Goal: Task Accomplishment & Management: Manage account settings

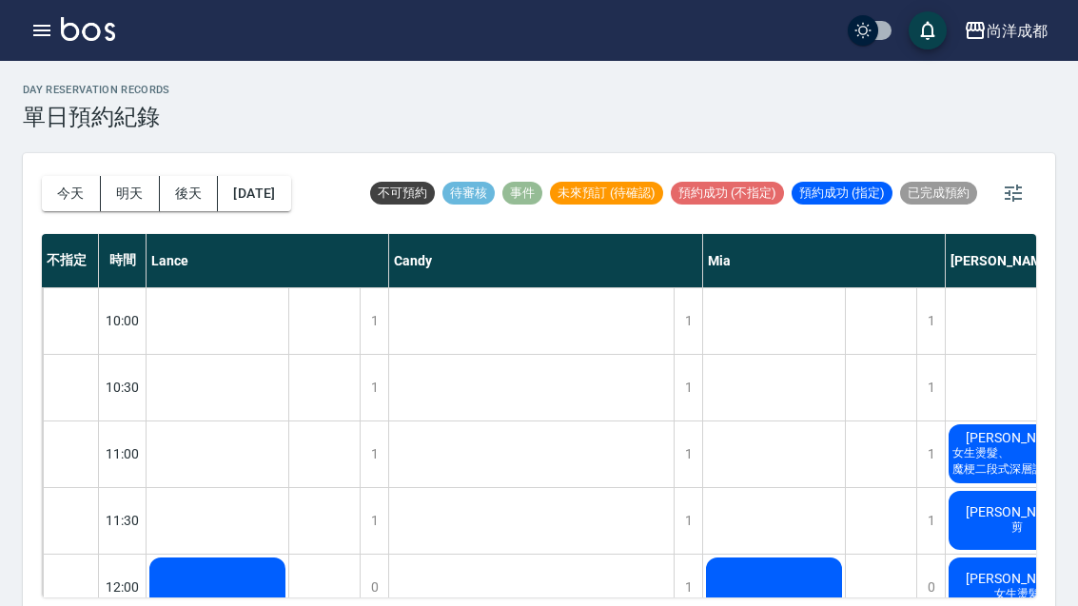
scroll to position [692, 0]
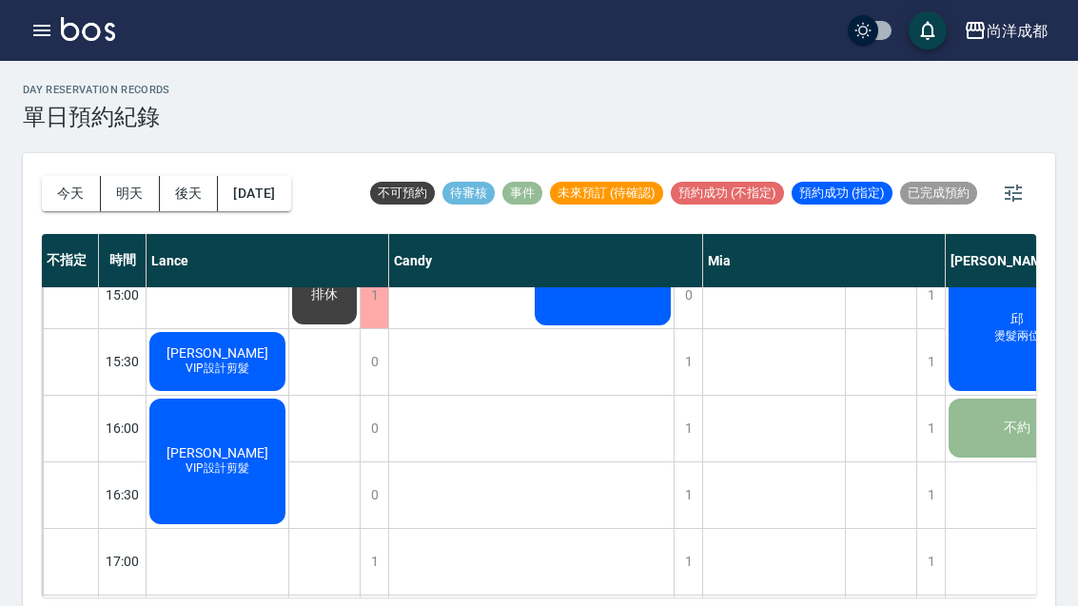
click at [137, 196] on button "明天" at bounding box center [130, 193] width 59 height 35
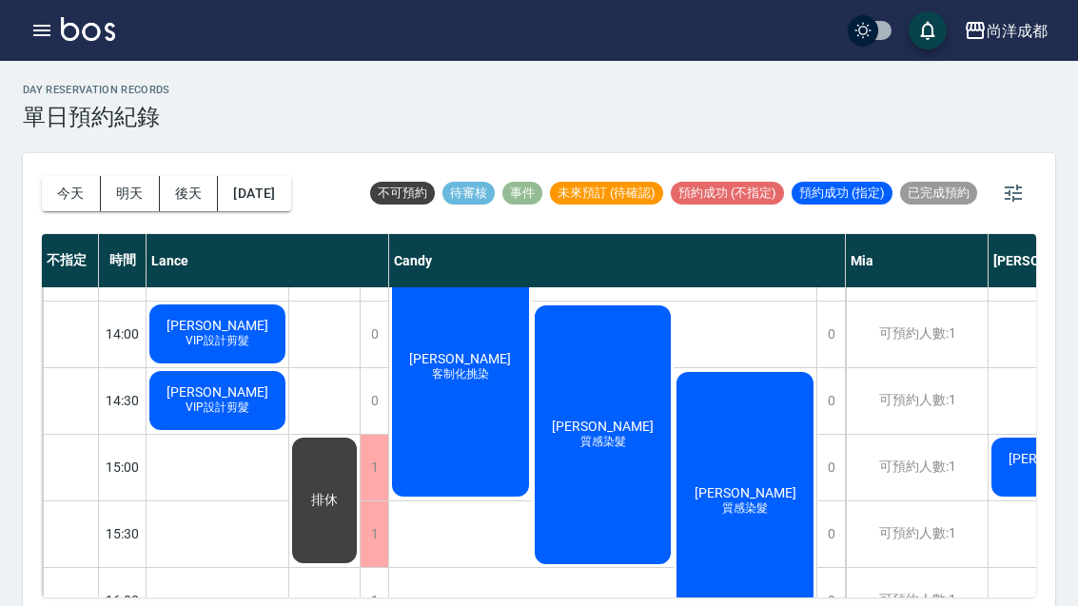
scroll to position [522, 0]
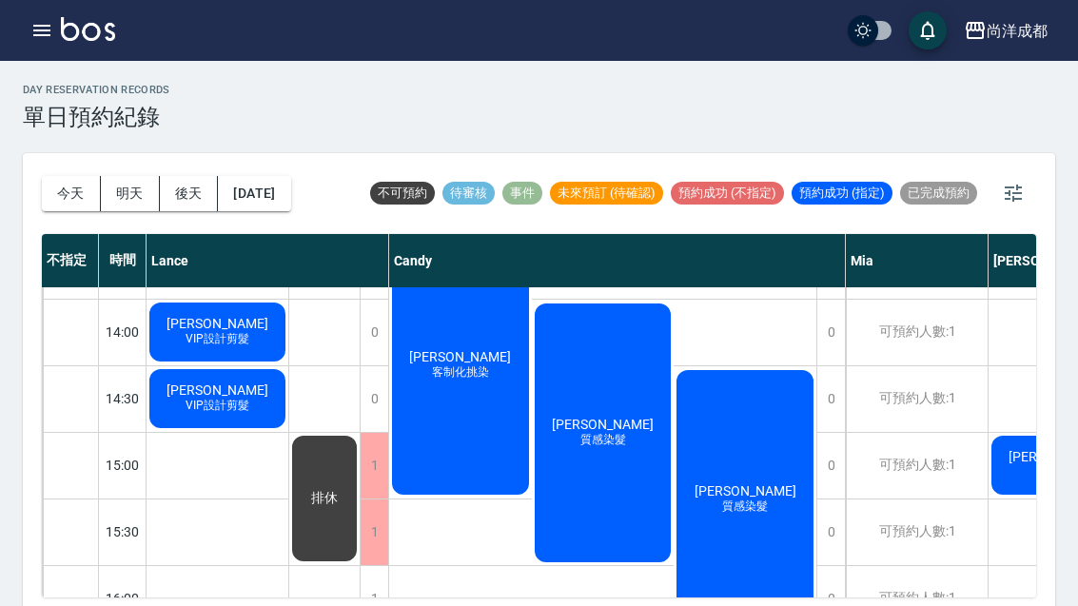
click at [73, 179] on button "今天" at bounding box center [71, 193] width 59 height 35
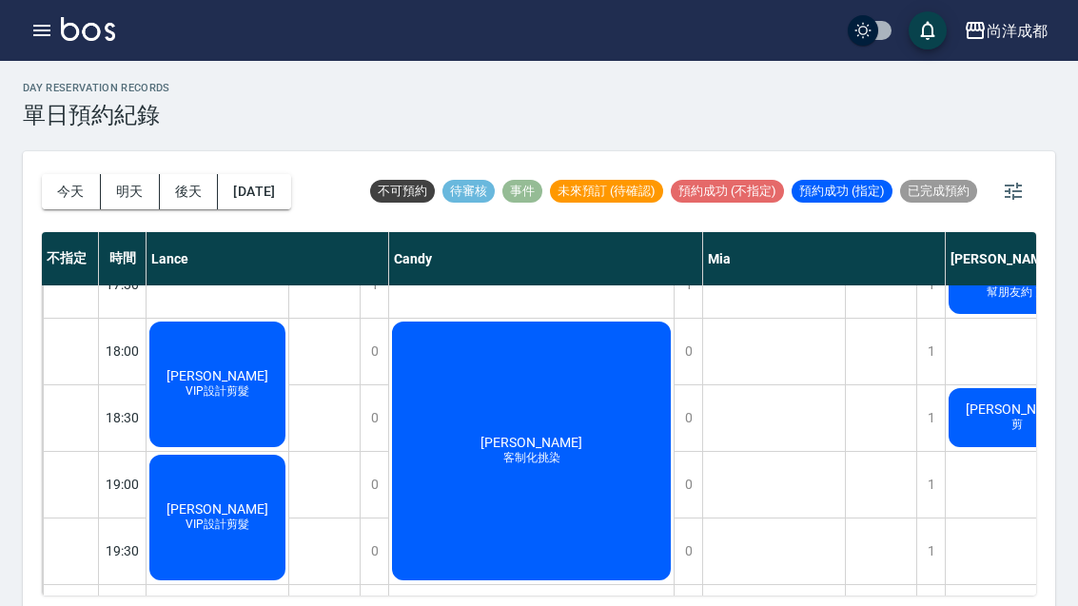
scroll to position [5, 0]
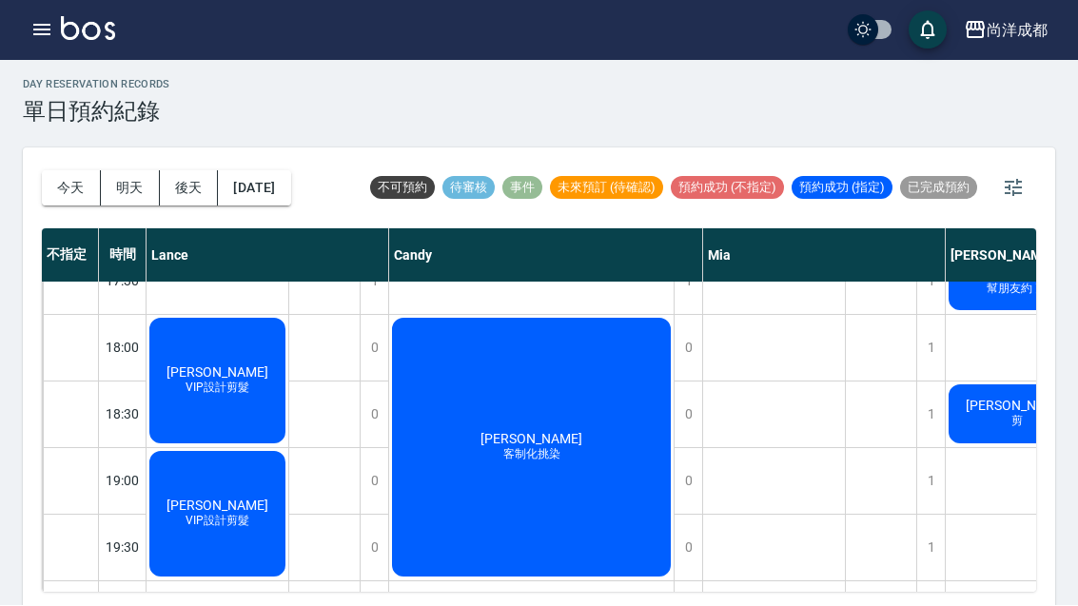
click at [70, 195] on button "今天" at bounding box center [71, 188] width 59 height 35
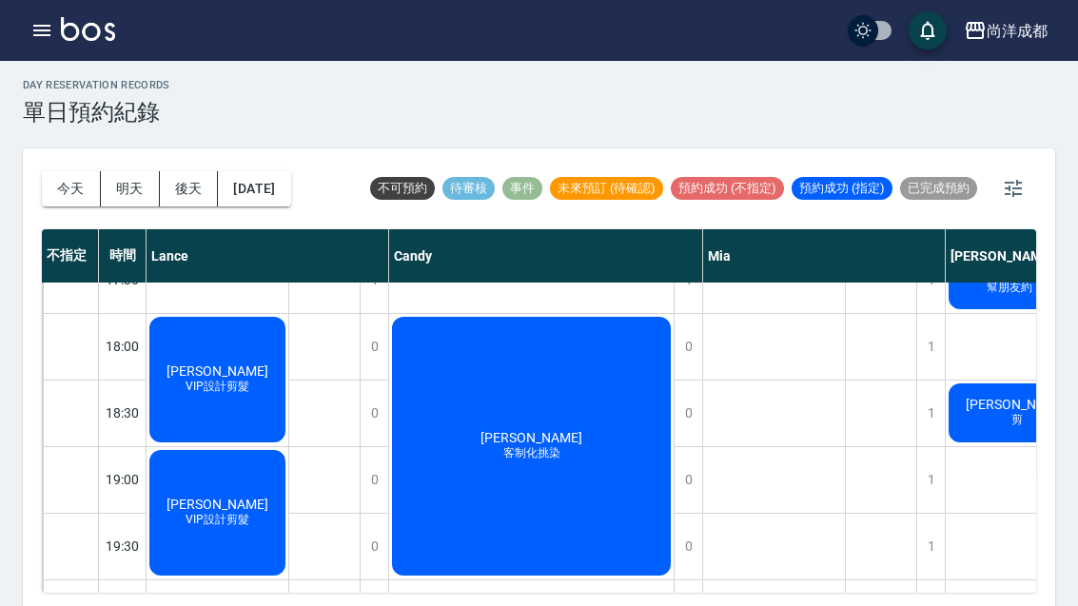
scroll to position [1034, 0]
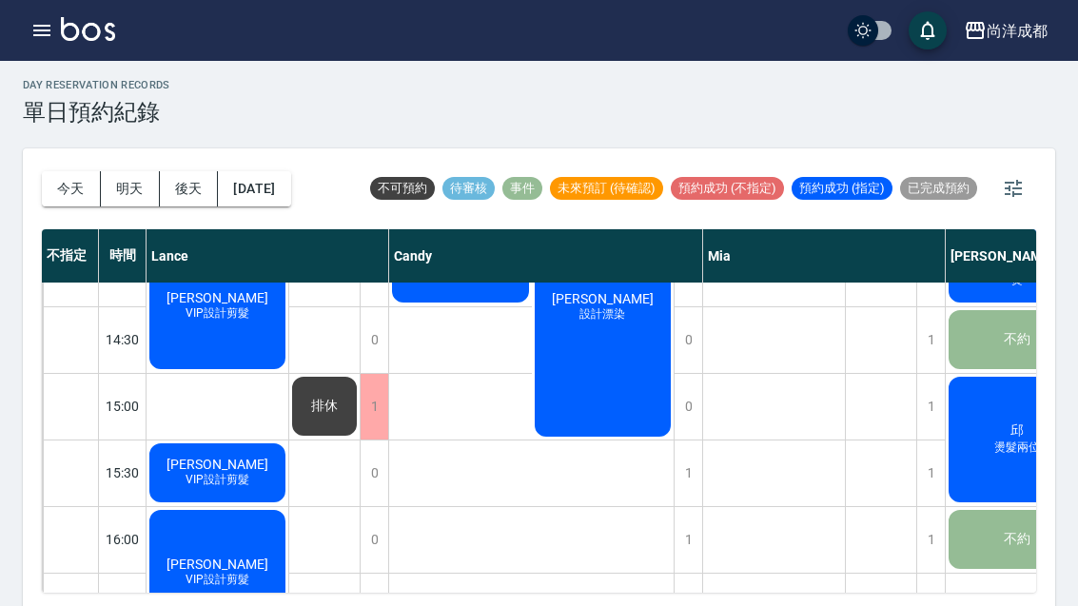
click at [67, 183] on button "今天" at bounding box center [71, 188] width 59 height 35
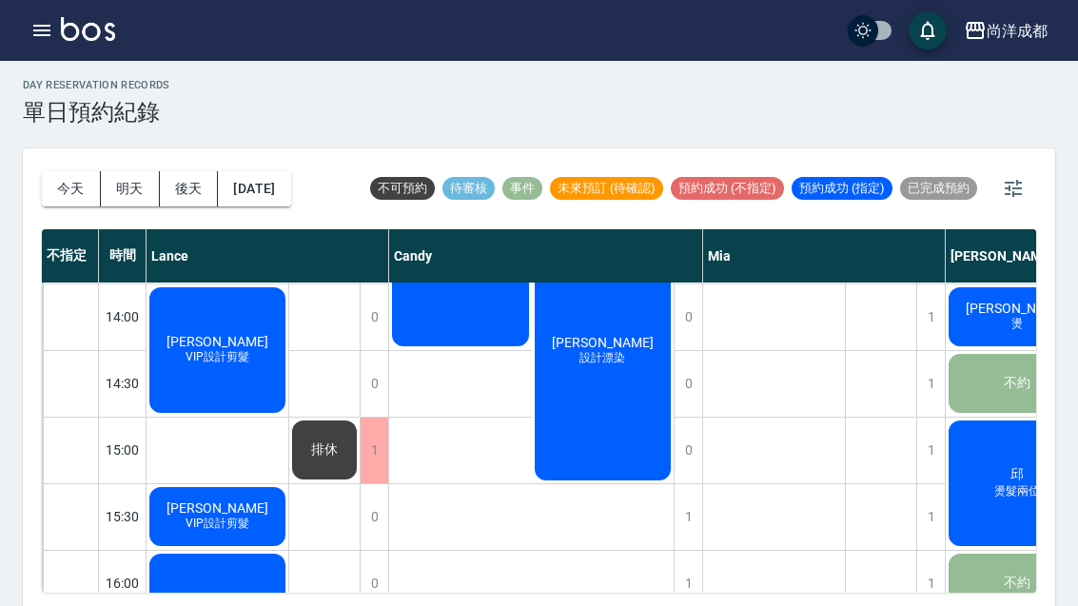
scroll to position [506, -1]
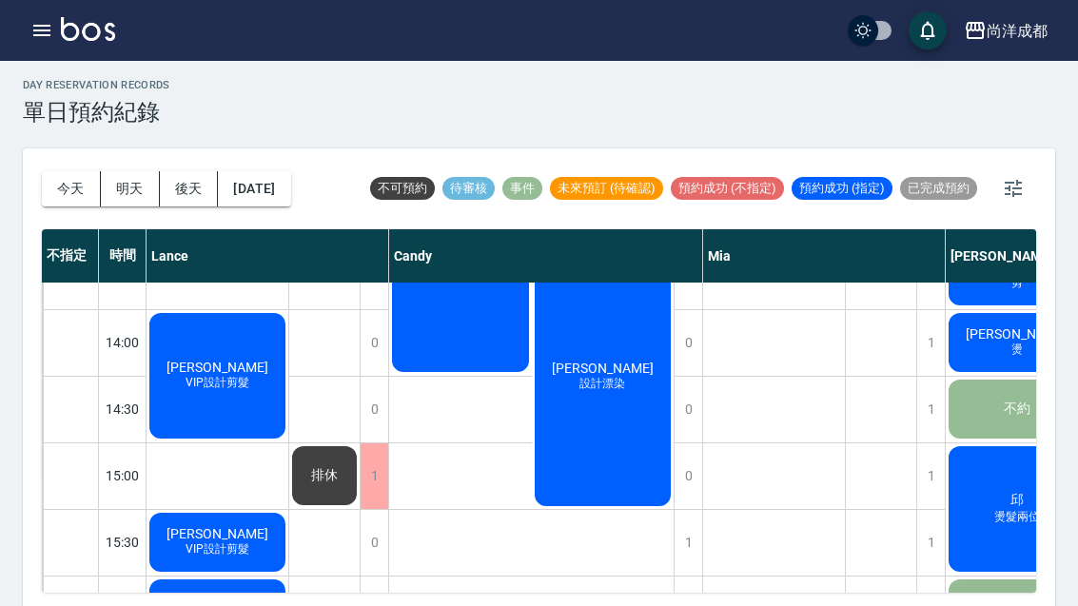
click at [66, 182] on button "今天" at bounding box center [71, 188] width 59 height 35
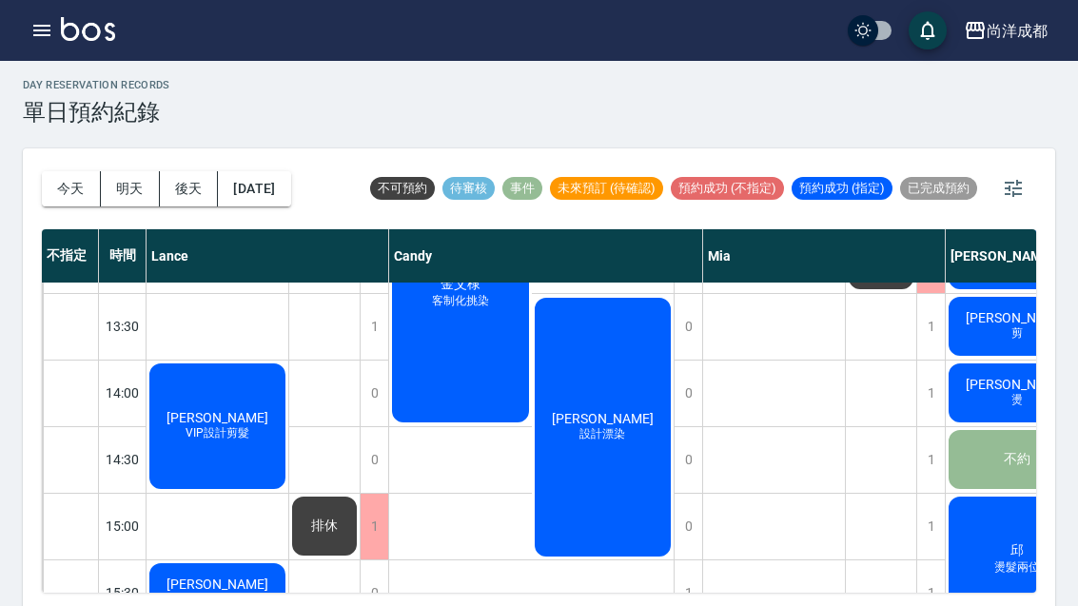
click at [133, 185] on button "明天" at bounding box center [130, 188] width 59 height 35
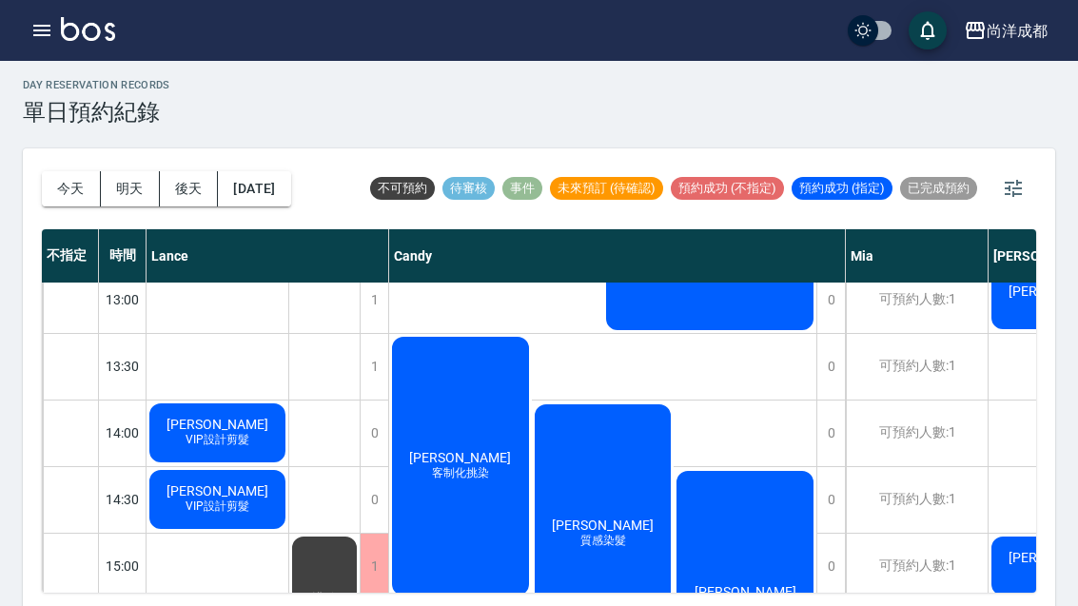
click at [132, 185] on button "明天" at bounding box center [130, 188] width 59 height 35
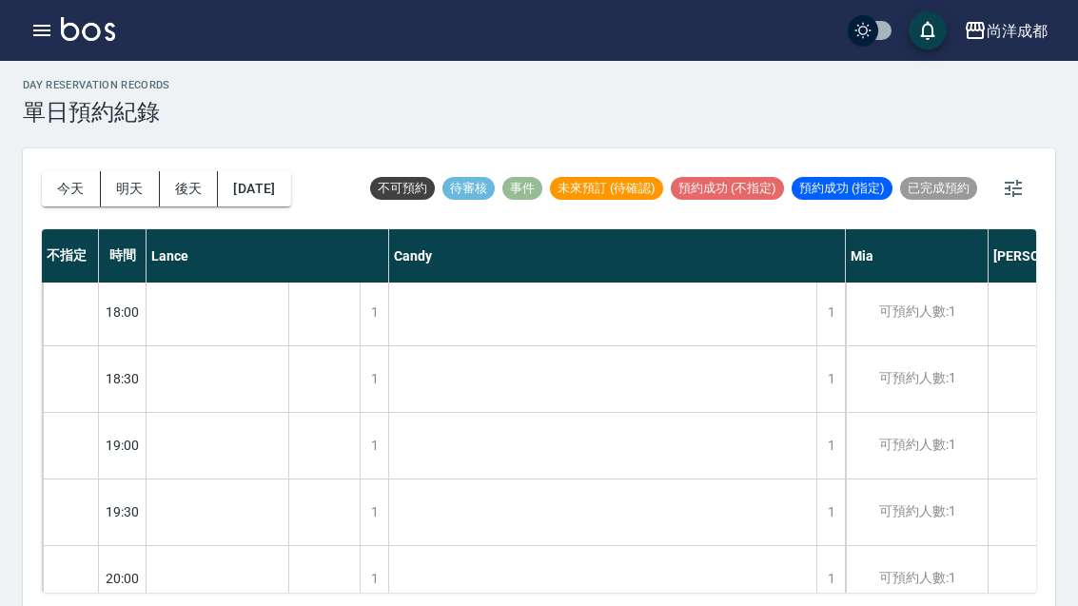
scroll to position [1058, -2]
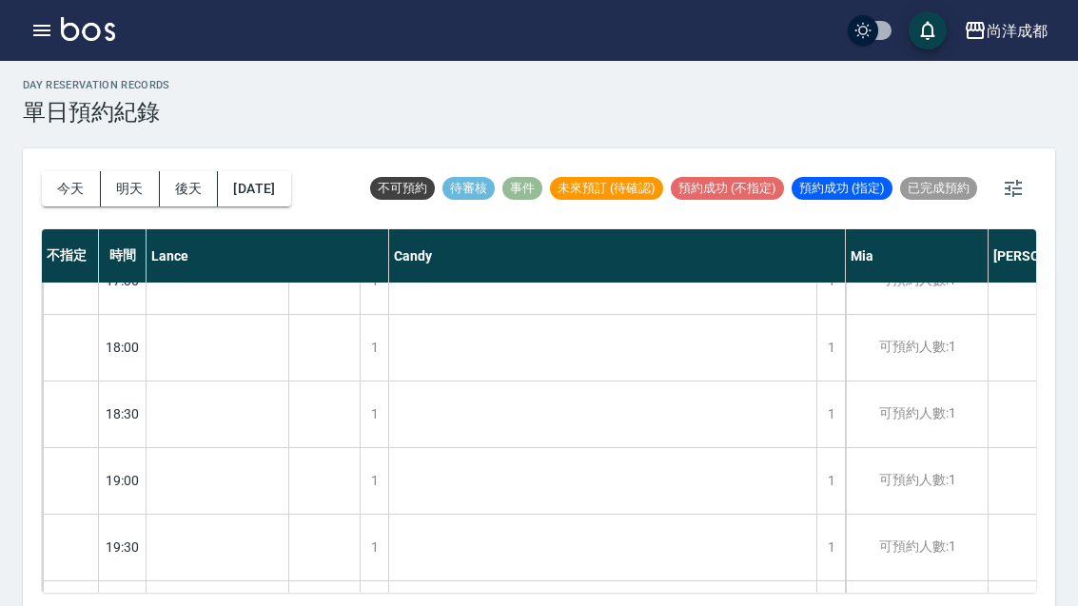
click at [206, 196] on button "後天" at bounding box center [189, 188] width 59 height 35
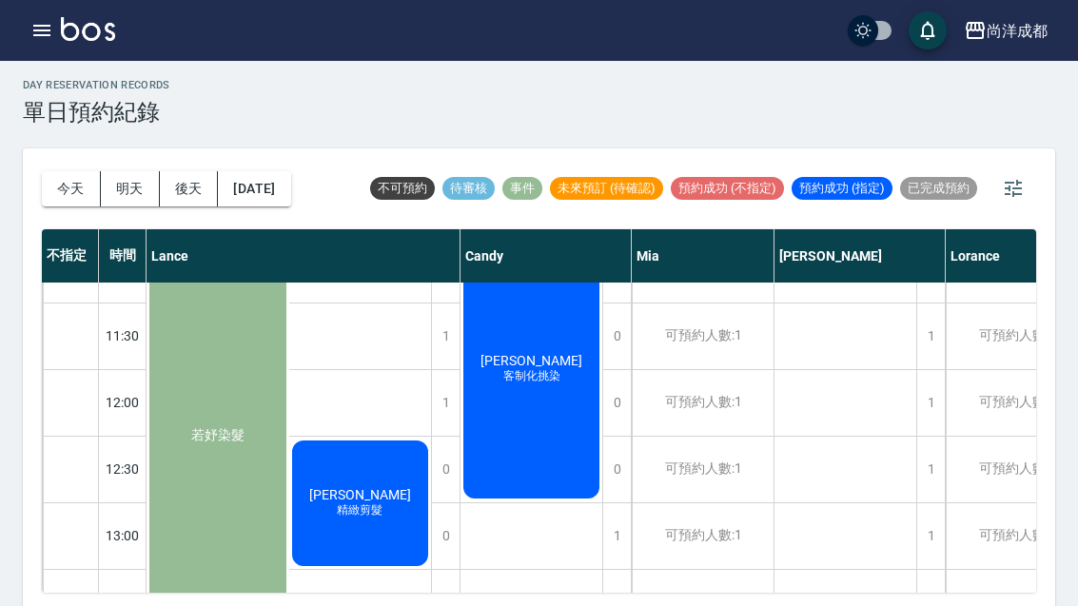
scroll to position [182, 0]
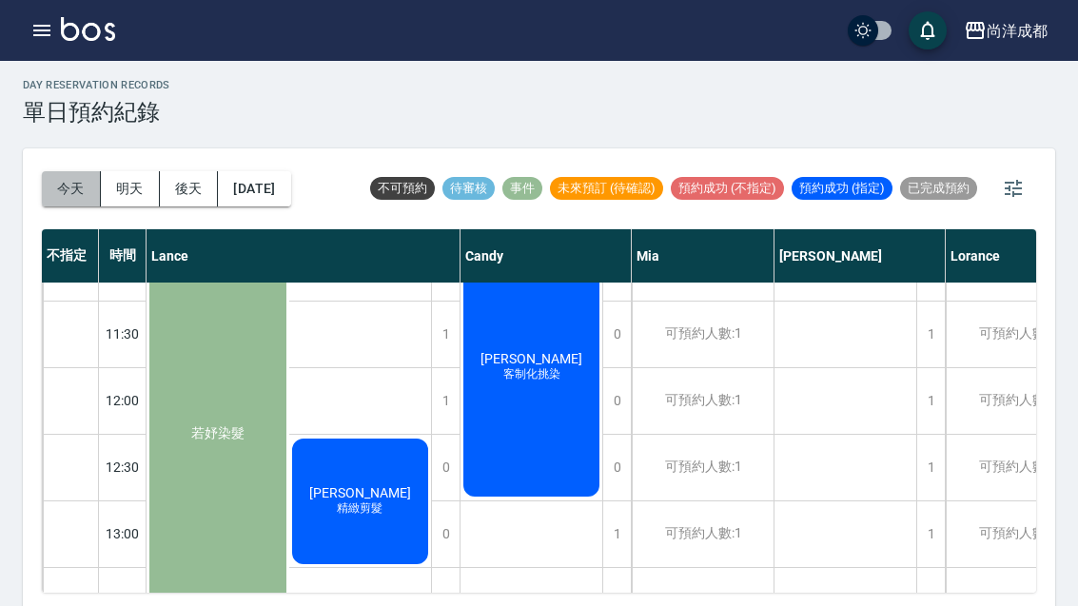
click at [74, 189] on button "今天" at bounding box center [71, 188] width 59 height 35
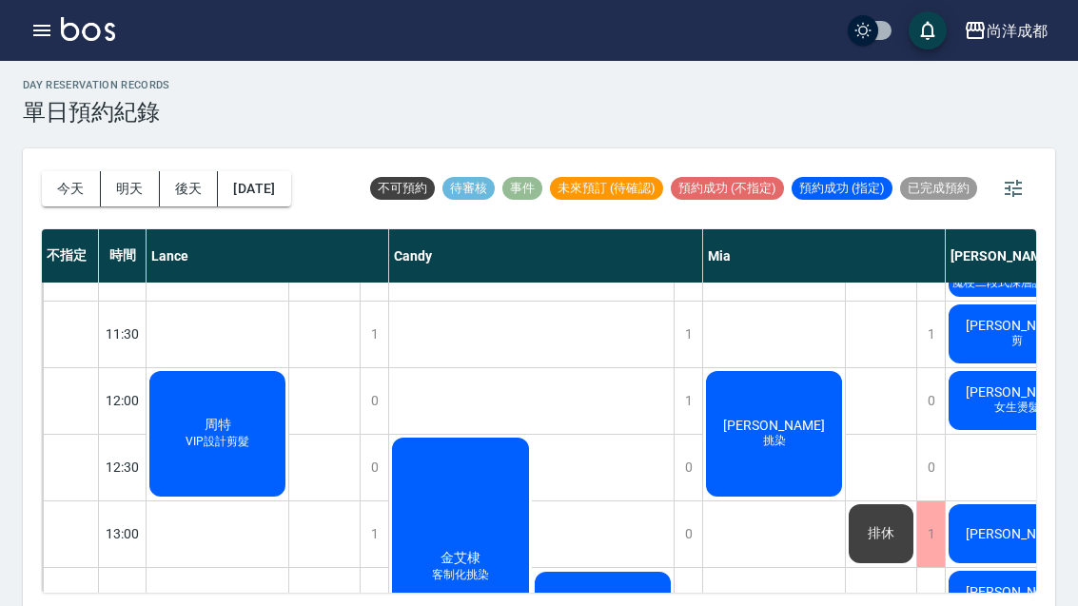
click at [70, 195] on button "今天" at bounding box center [71, 188] width 59 height 35
click at [68, 185] on button "今天" at bounding box center [71, 188] width 59 height 35
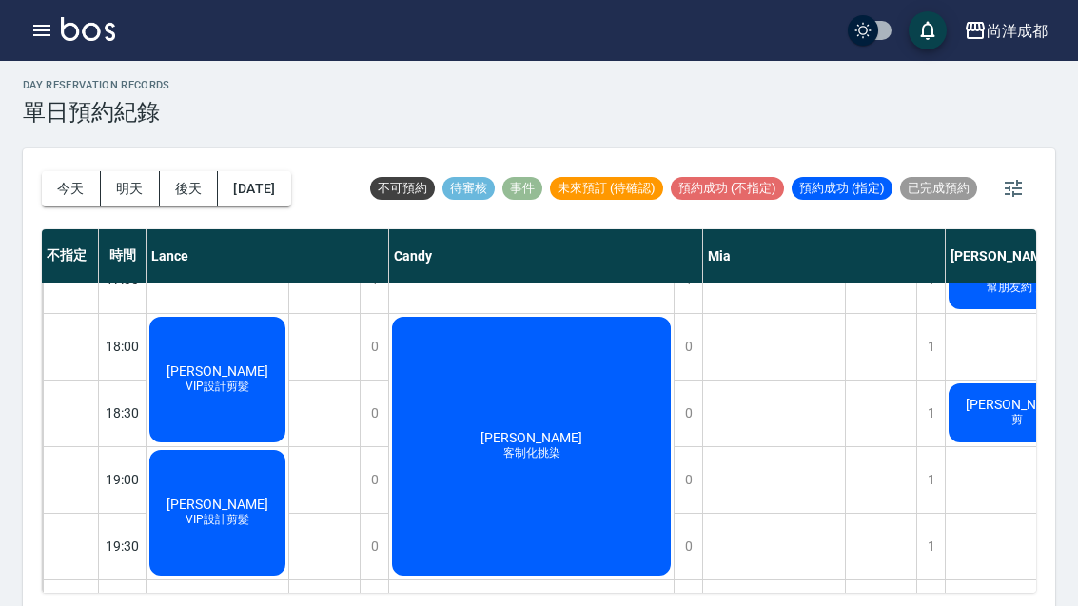
scroll to position [1034, 0]
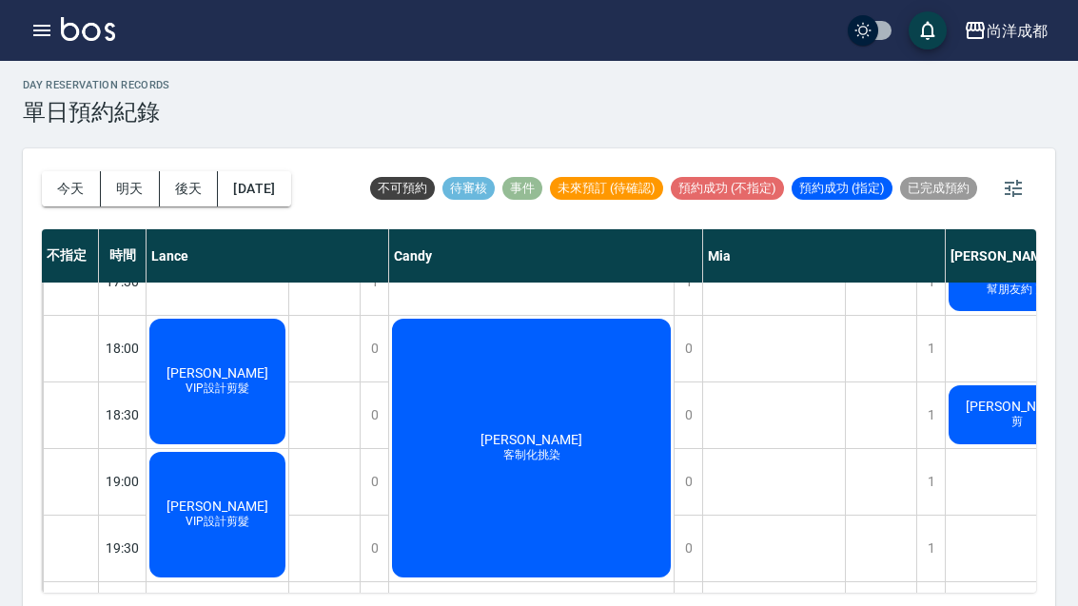
click at [258, 194] on button "[DATE]" at bounding box center [254, 188] width 72 height 35
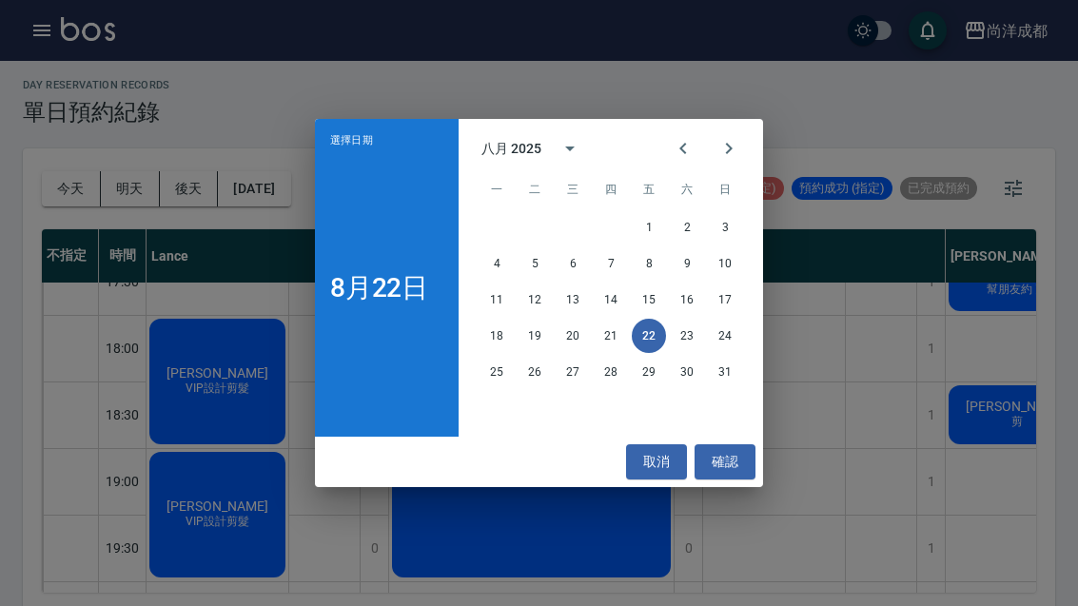
click at [684, 353] on button "23" at bounding box center [687, 336] width 34 height 34
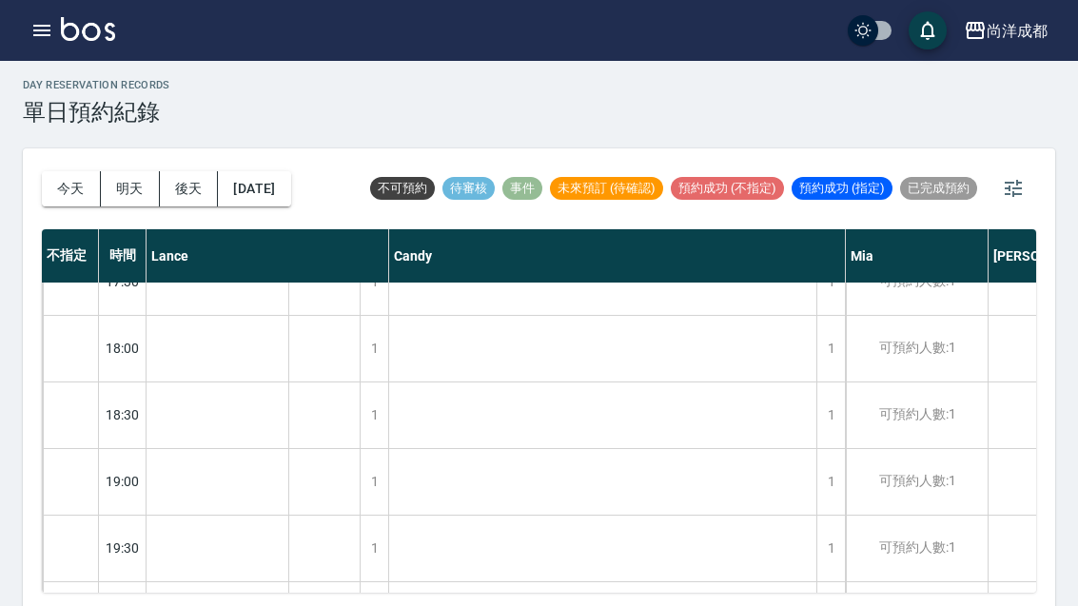
click at [266, 195] on button "2025/08/23" at bounding box center [254, 188] width 72 height 35
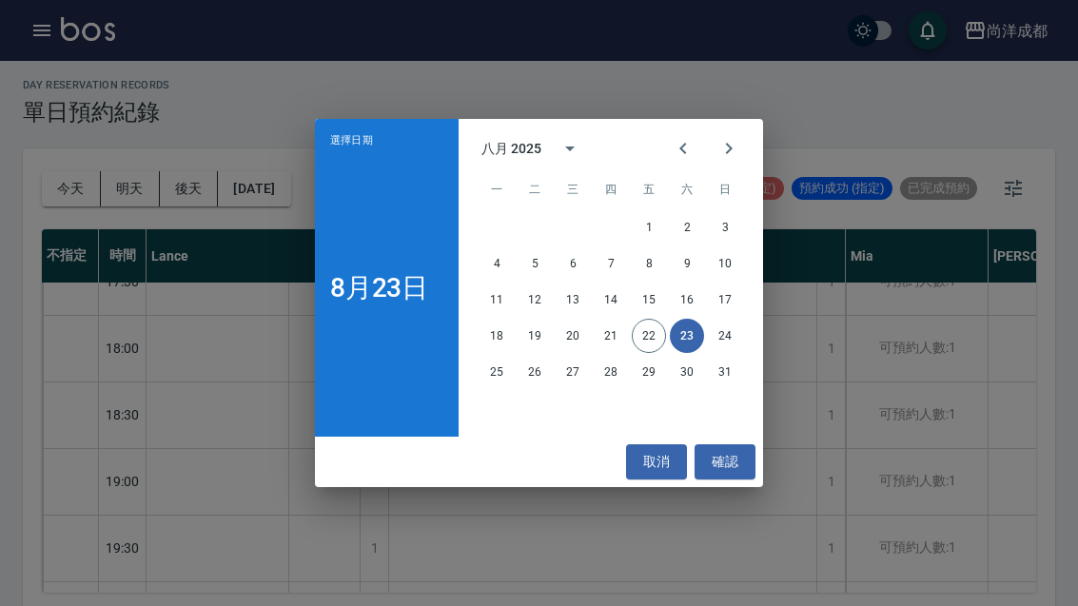
click at [736, 353] on button "24" at bounding box center [725, 336] width 34 height 34
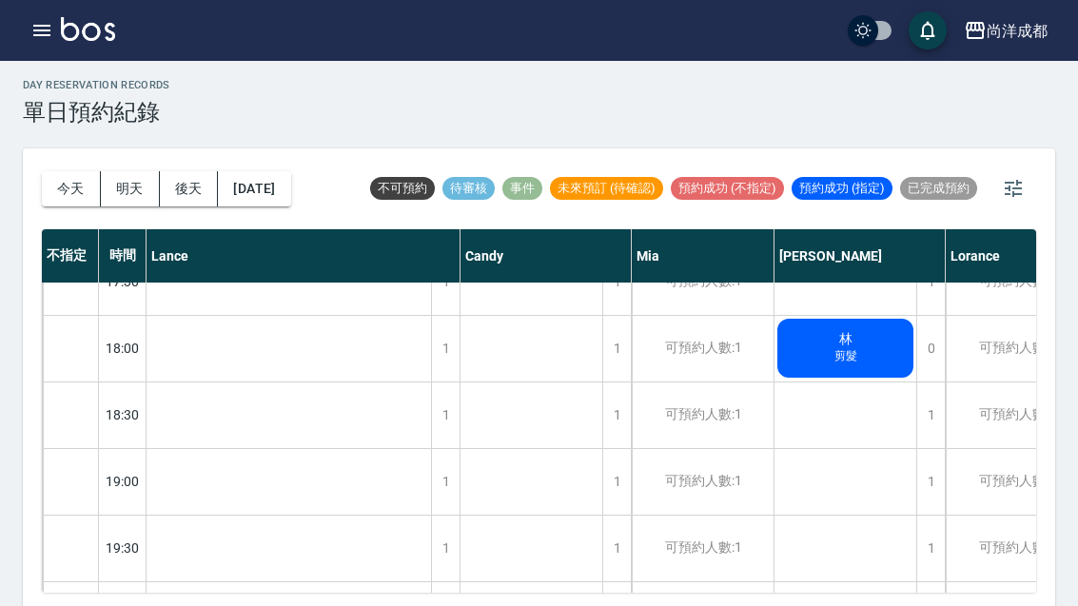
click at [264, 185] on button "2025/08/24" at bounding box center [254, 188] width 72 height 35
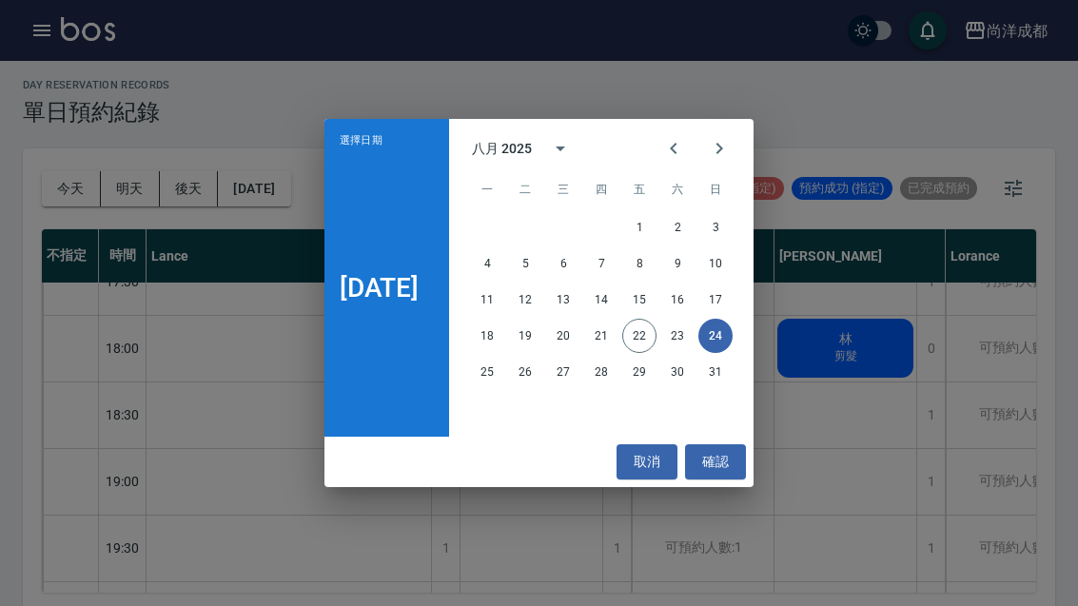
click at [504, 389] on button "25" at bounding box center [487, 372] width 34 height 34
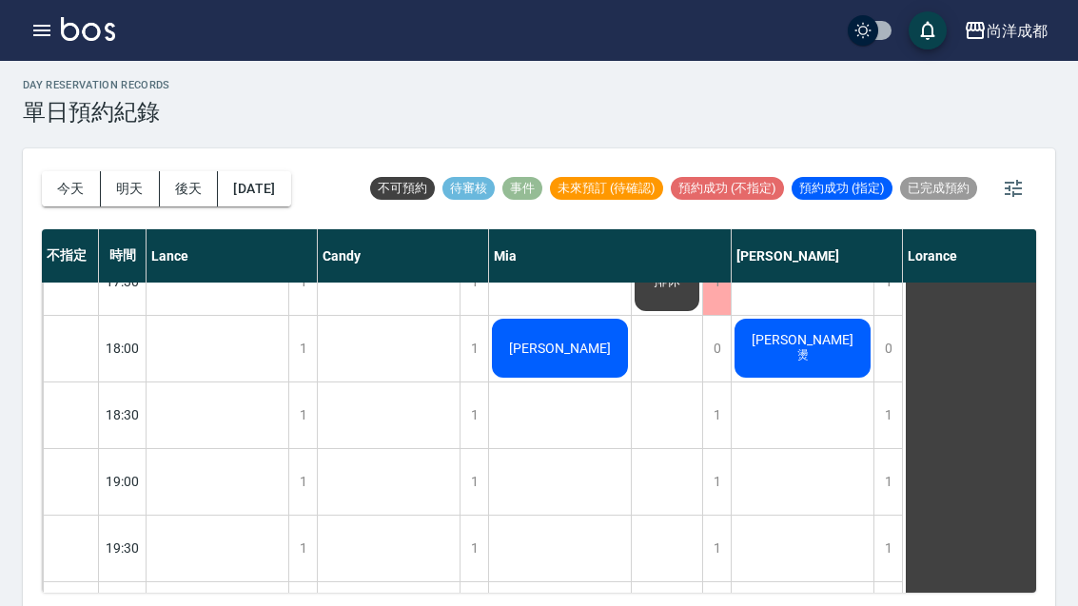
click at [257, 189] on button "2025/08/25" at bounding box center [254, 188] width 72 height 35
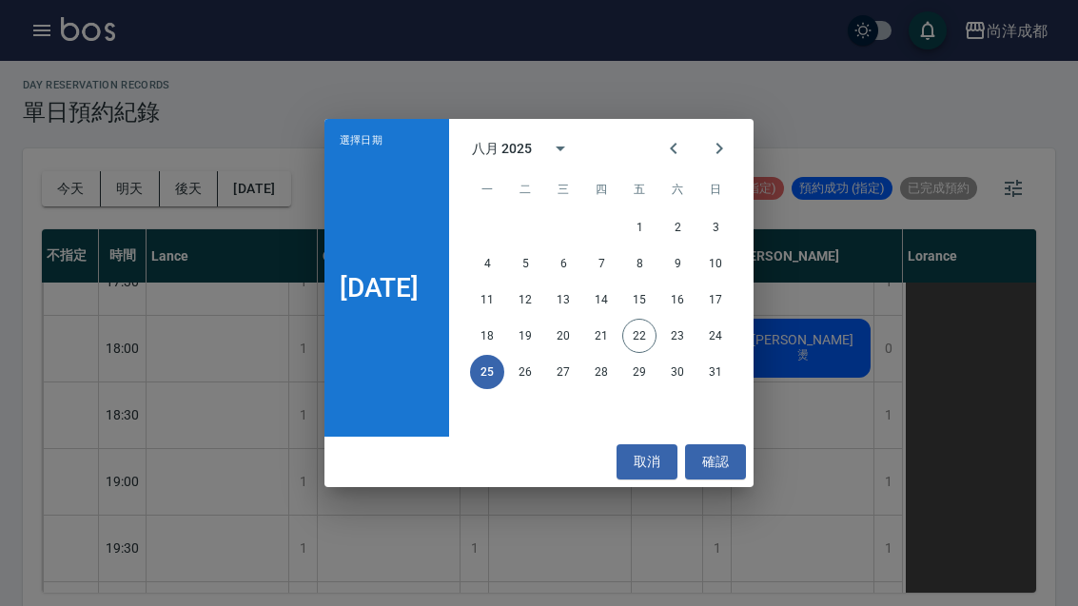
click at [534, 389] on button "26" at bounding box center [525, 372] width 34 height 34
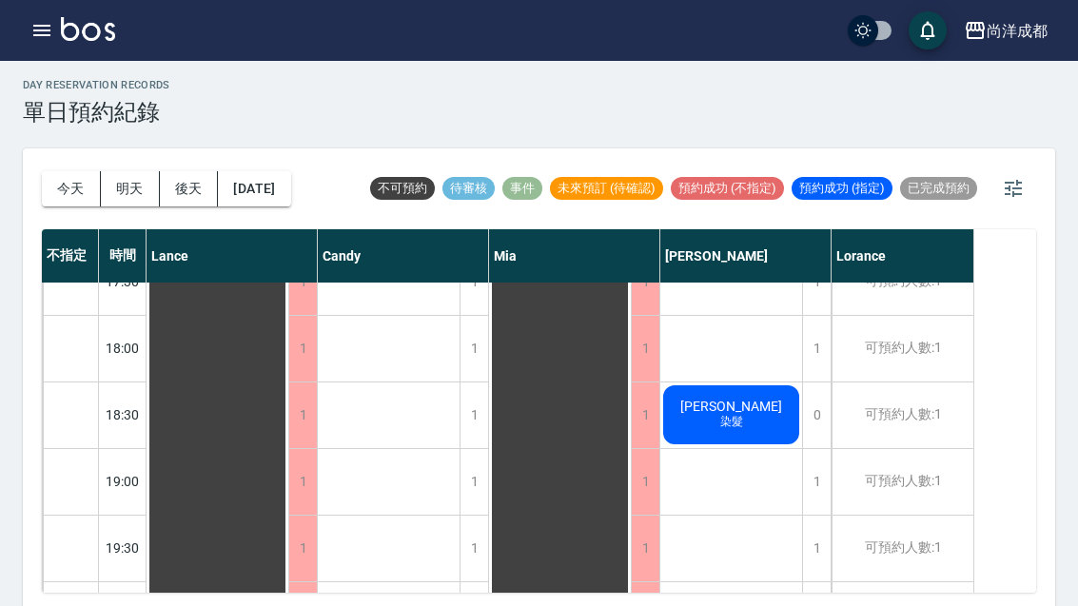
click at [246, 186] on button "2025/08/26" at bounding box center [254, 188] width 72 height 35
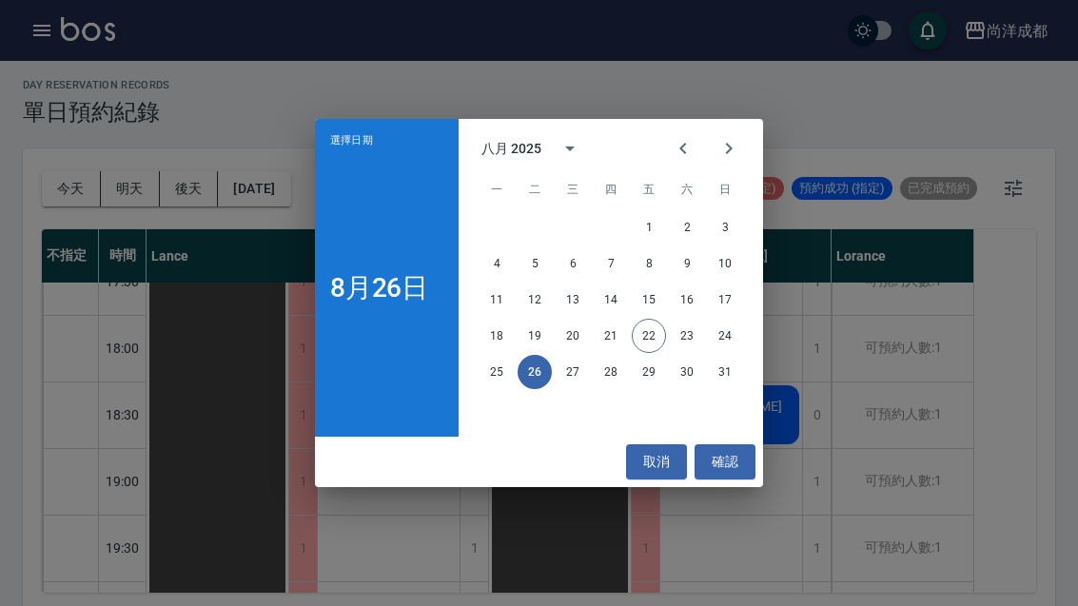
click at [572, 389] on button "27" at bounding box center [573, 372] width 34 height 34
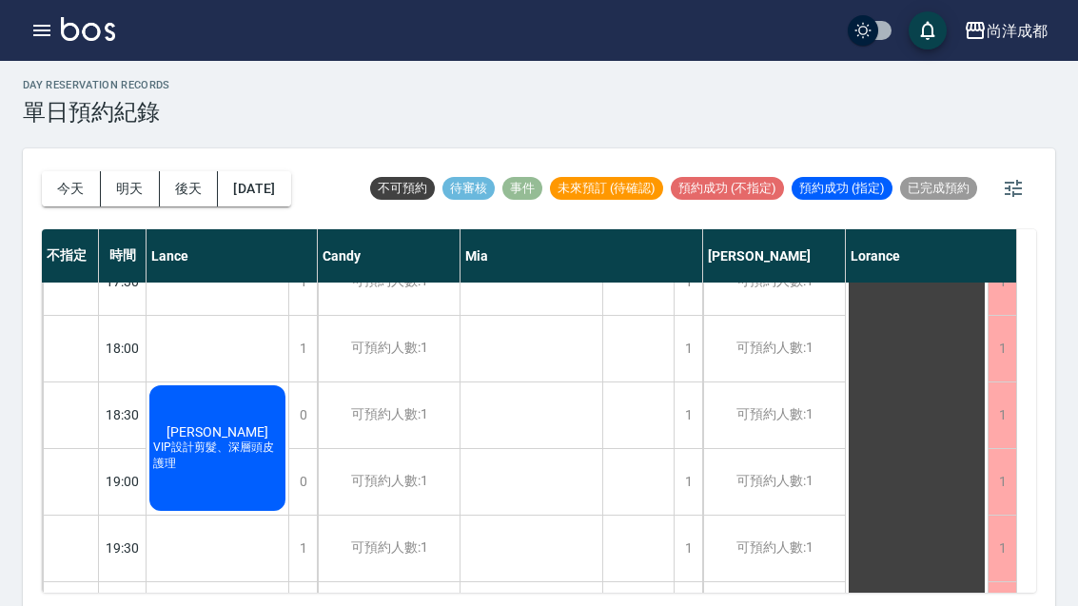
click at [58, 191] on button "今天" at bounding box center [71, 188] width 59 height 35
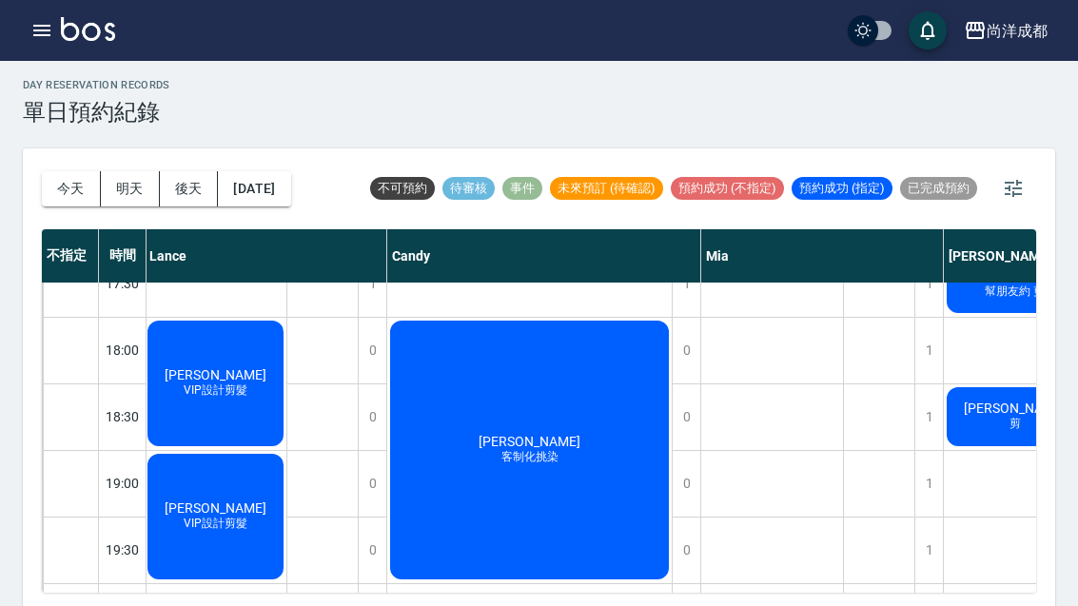
scroll to position [1033, 3]
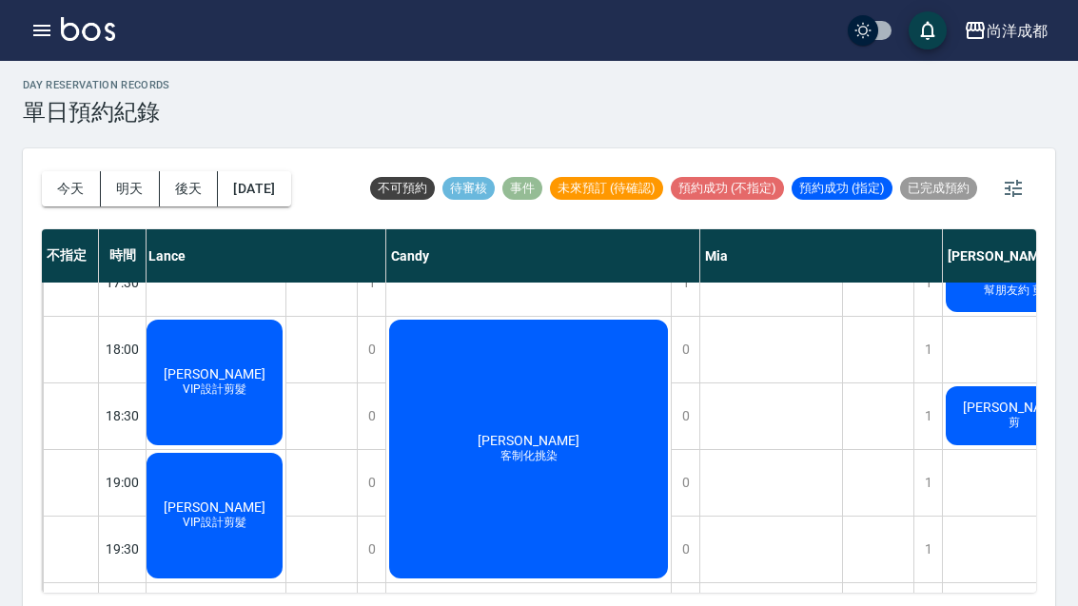
click at [257, 191] on button "[DATE]" at bounding box center [254, 188] width 72 height 35
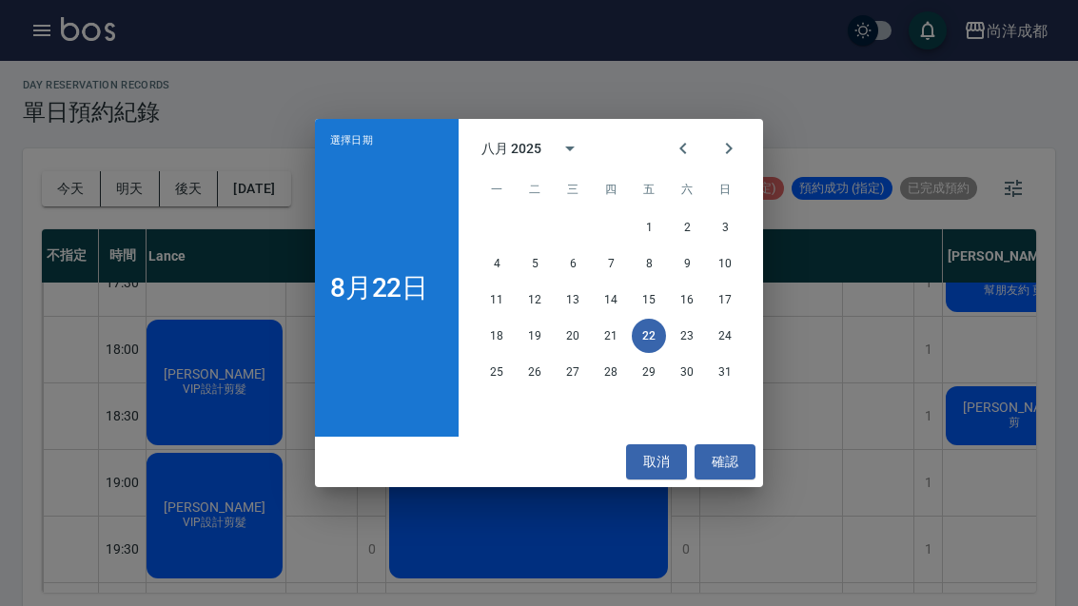
click at [538, 389] on button "26" at bounding box center [535, 372] width 34 height 34
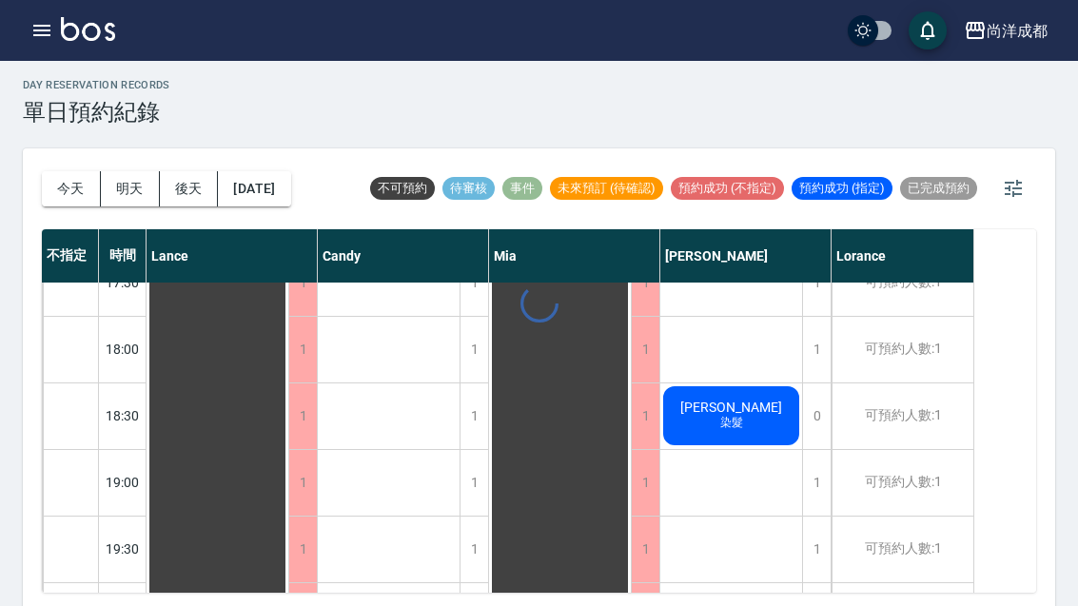
scroll to position [1033, 0]
click at [269, 201] on button "2025/08/26" at bounding box center [254, 188] width 72 height 35
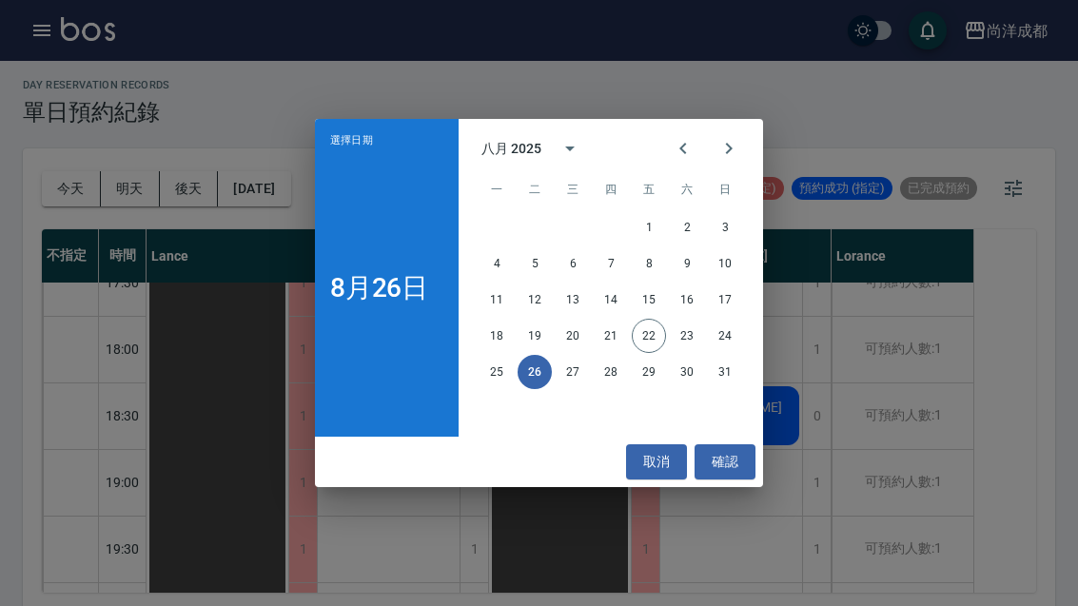
click at [572, 389] on button "27" at bounding box center [573, 372] width 34 height 34
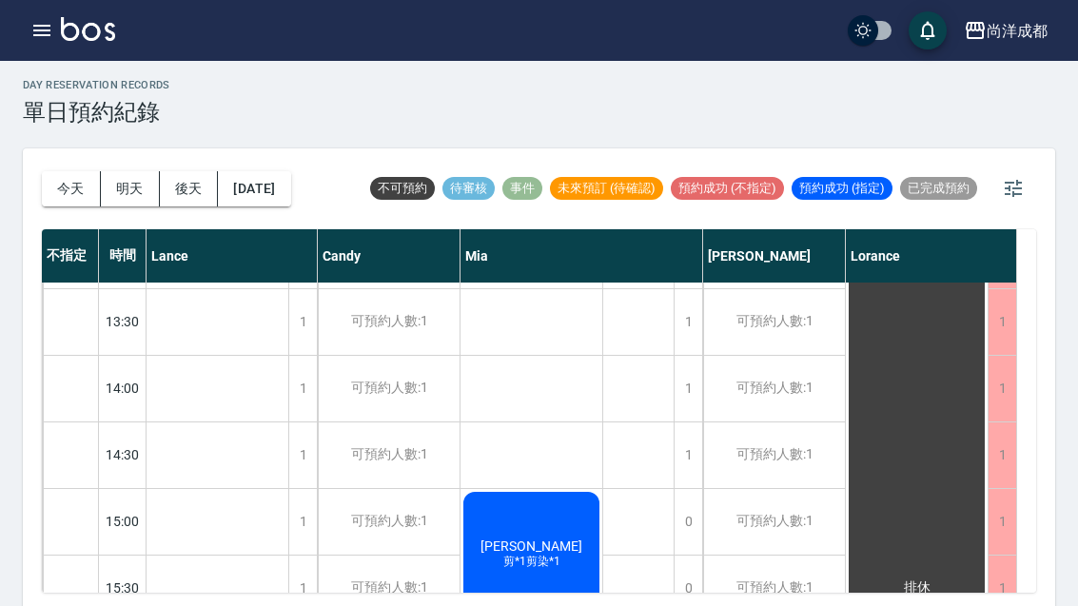
click at [63, 191] on button "今天" at bounding box center [71, 188] width 59 height 35
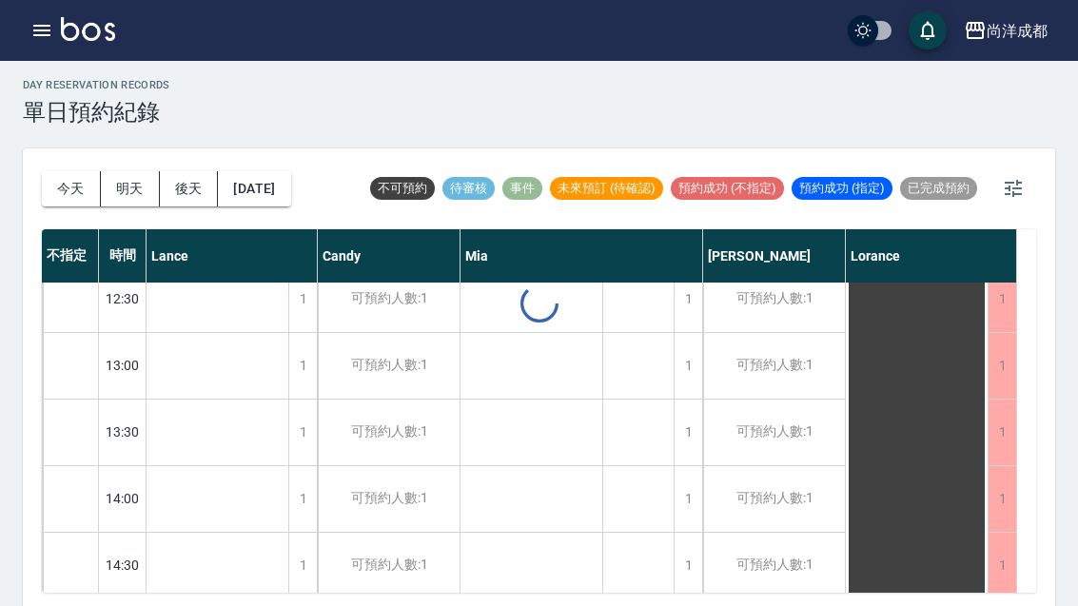
click at [62, 190] on div at bounding box center [539, 303] width 1078 height 606
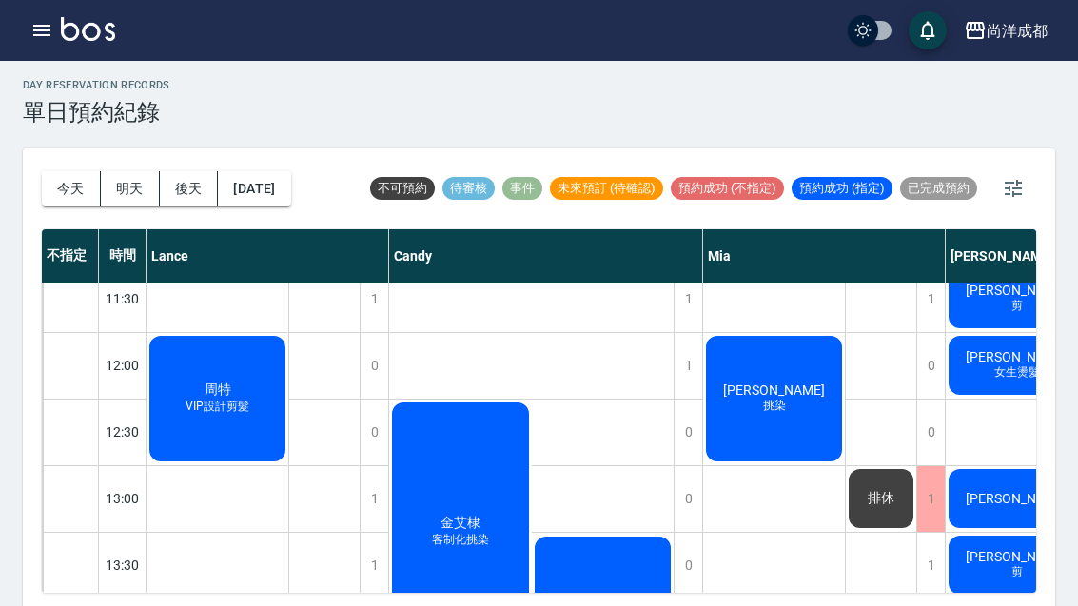
click at [56, 202] on button "今天" at bounding box center [71, 188] width 59 height 35
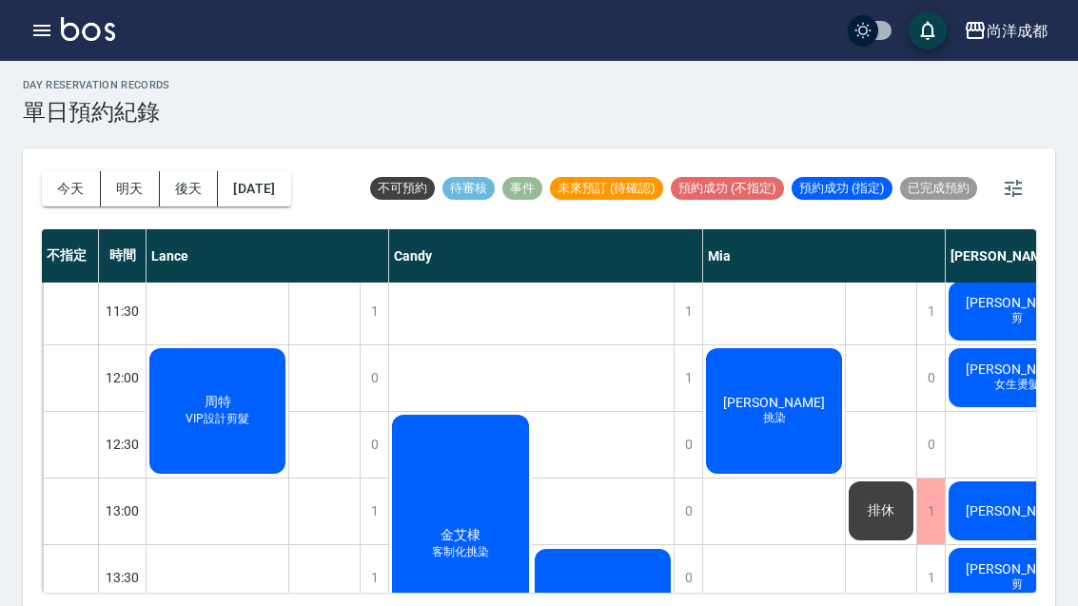
click at [55, 202] on button "今天" at bounding box center [71, 188] width 59 height 35
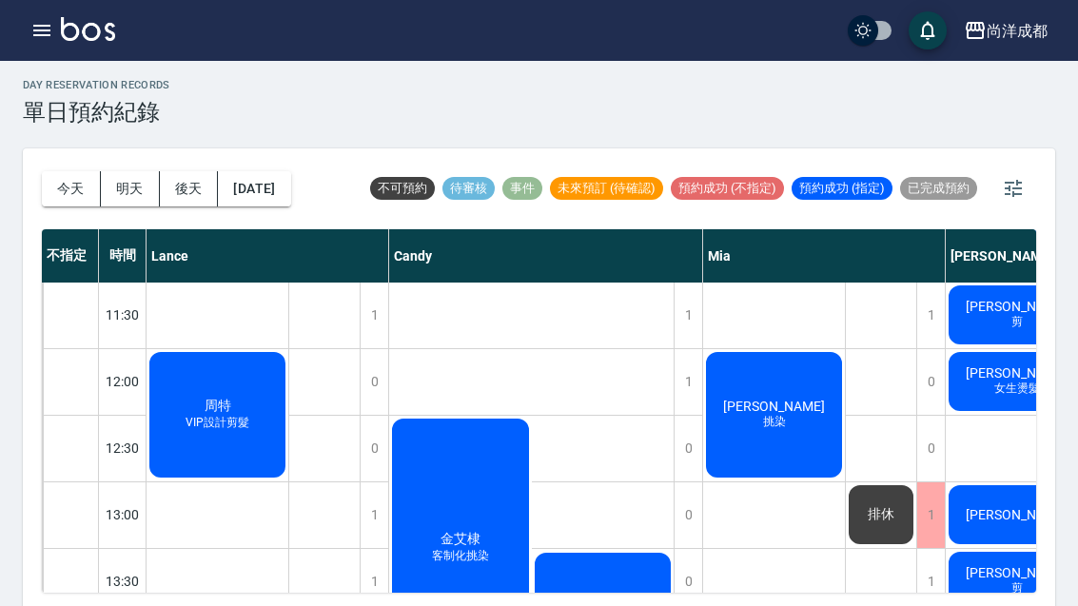
scroll to position [200, 0]
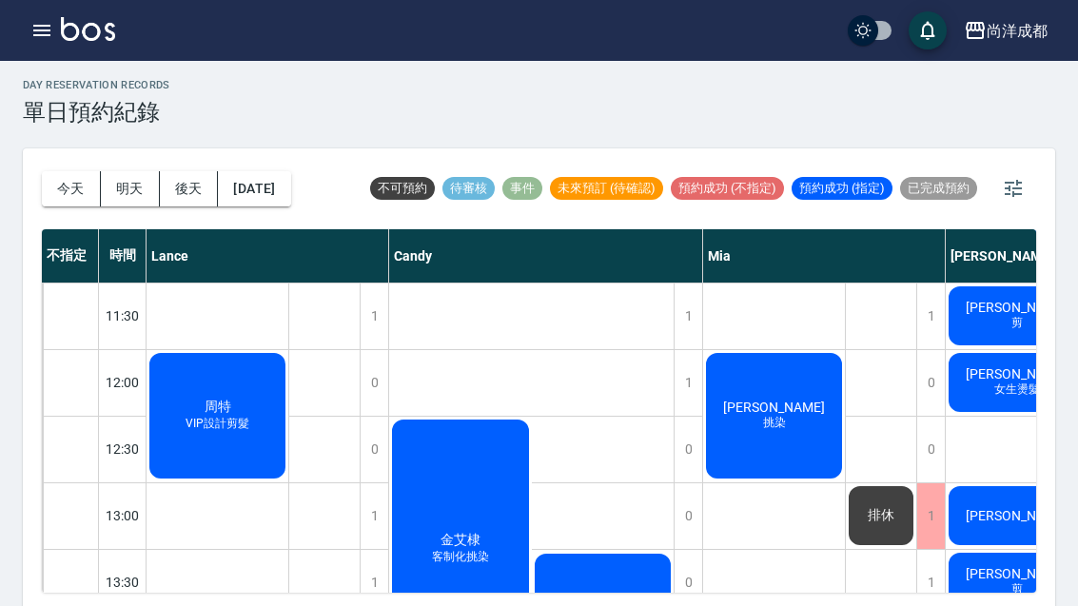
click at [62, 177] on button "今天" at bounding box center [71, 188] width 59 height 35
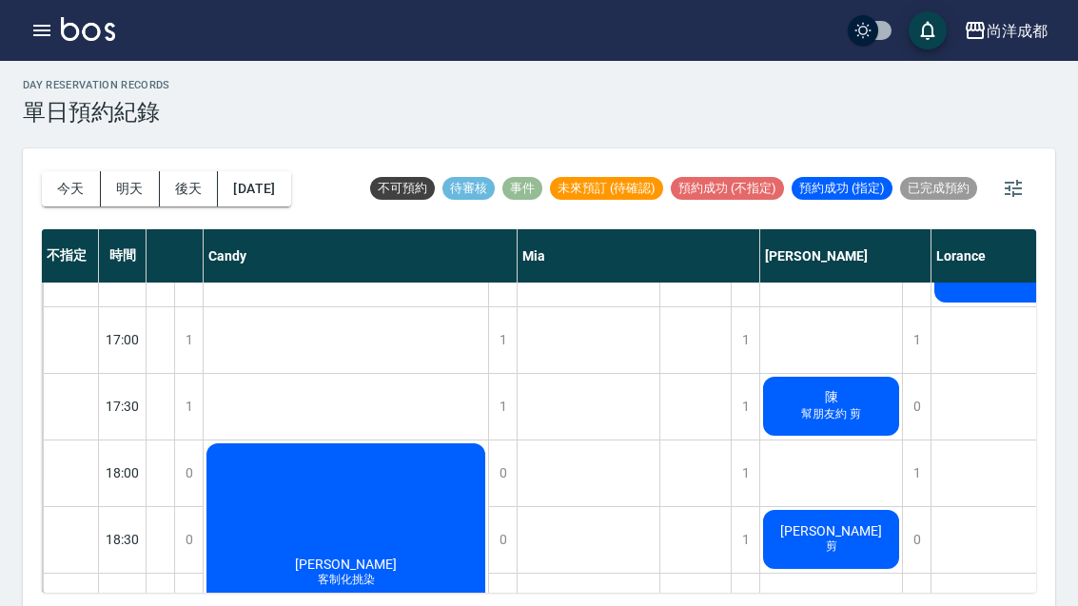
scroll to position [911, 185]
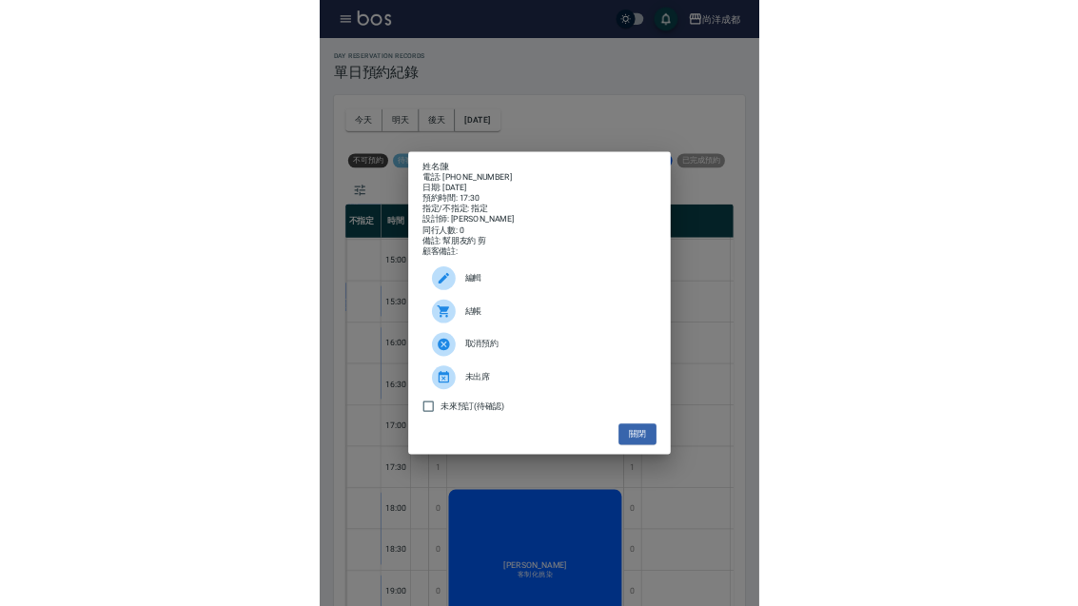
scroll to position [57, 0]
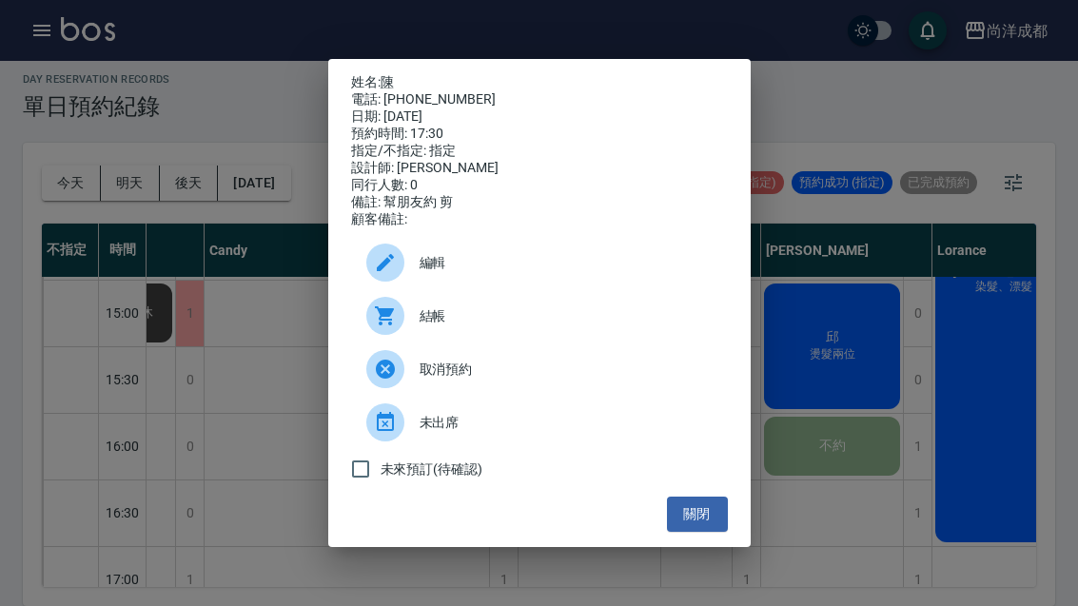
click at [711, 532] on button "關閉" at bounding box center [697, 514] width 61 height 35
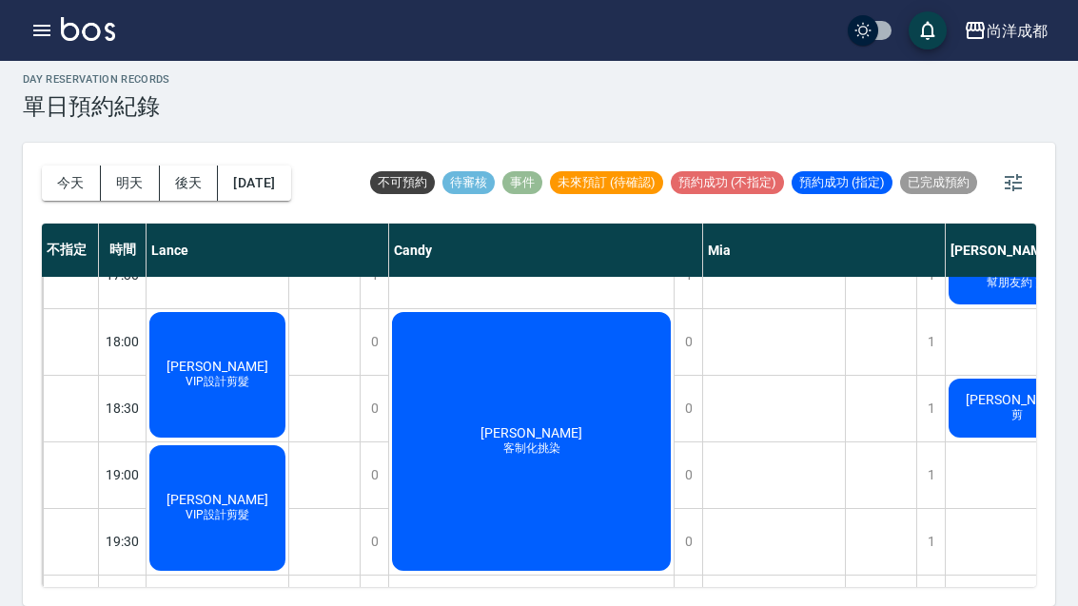
scroll to position [1034, 0]
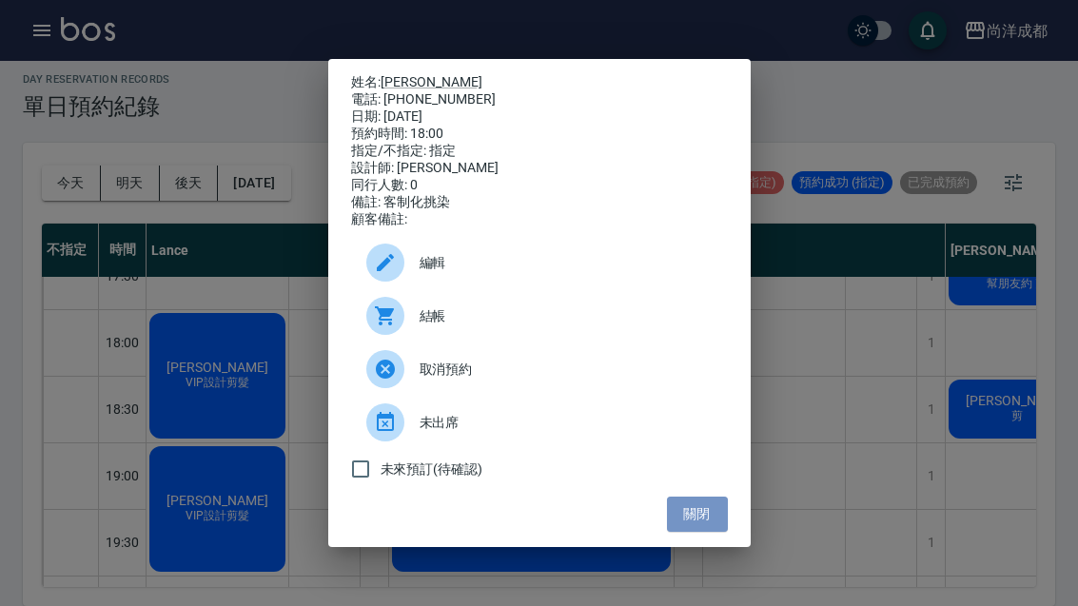
click at [721, 524] on button "關閉" at bounding box center [697, 514] width 61 height 35
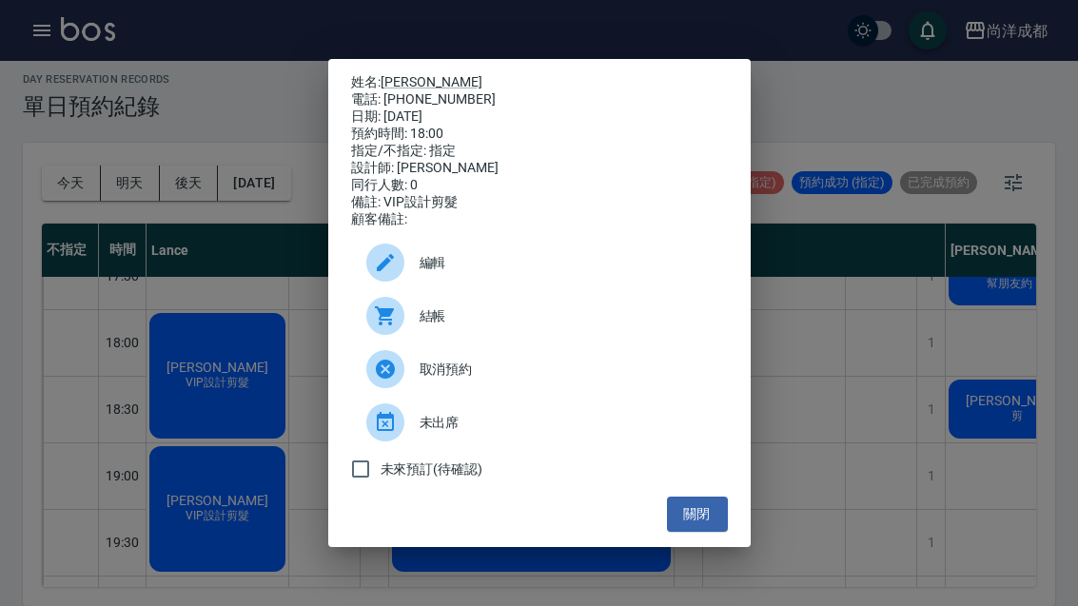
click at [660, 547] on div "姓名: 湯士賢 電話: 0928843716 日期: 2025/08/22 預約時間: 18:00 指定/不指定: 指定 設計師: Lance 同行人數: 0…" at bounding box center [539, 303] width 423 height 488
click at [707, 532] on button "關閉" at bounding box center [697, 514] width 61 height 35
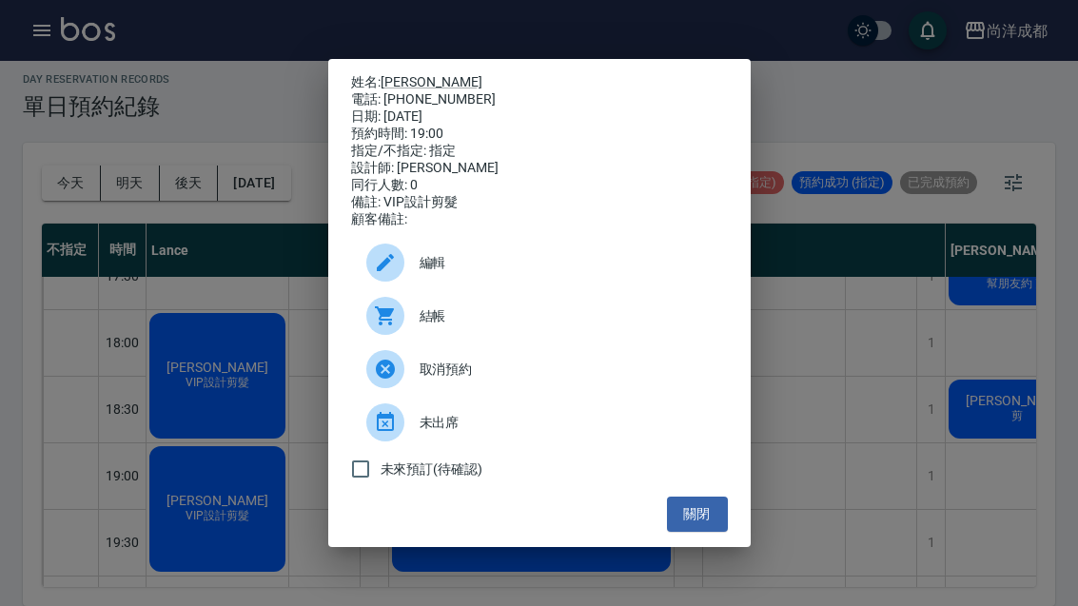
click at [703, 532] on button "關閉" at bounding box center [697, 514] width 61 height 35
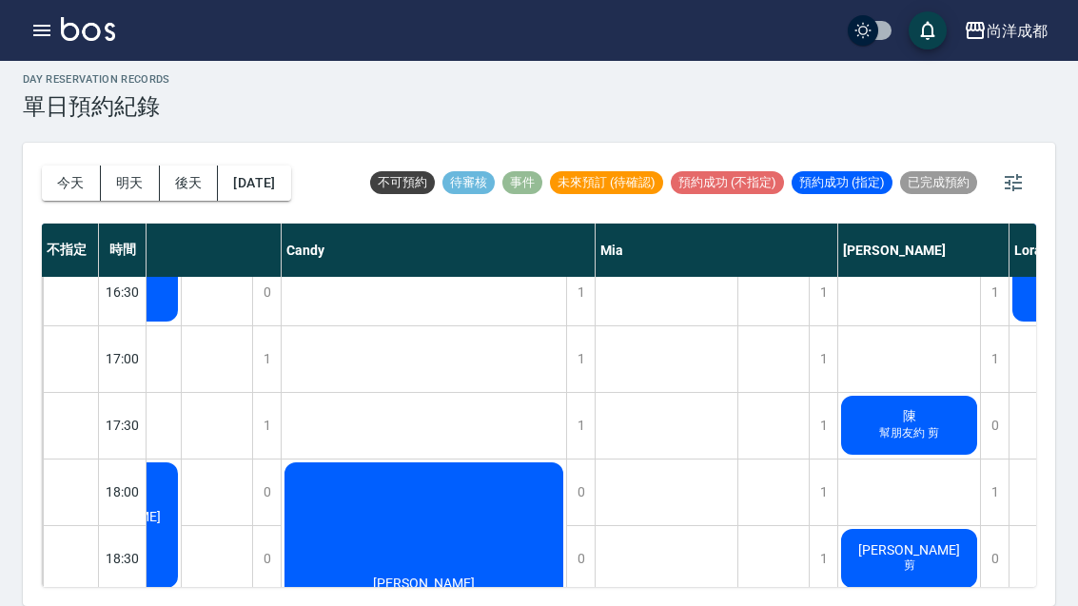
scroll to position [894, 109]
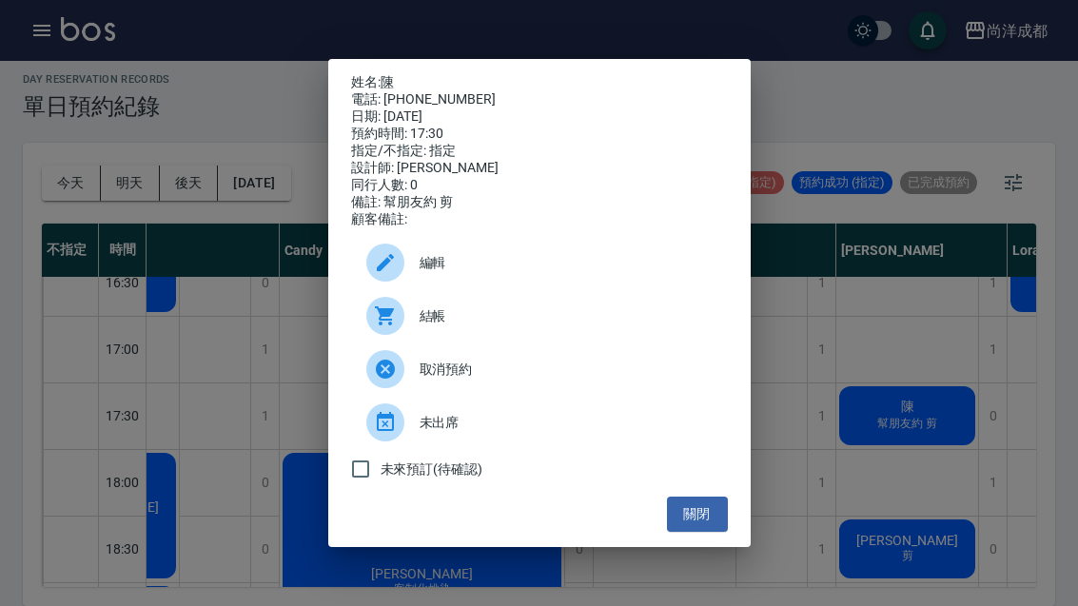
click at [708, 522] on button "關閉" at bounding box center [697, 514] width 61 height 35
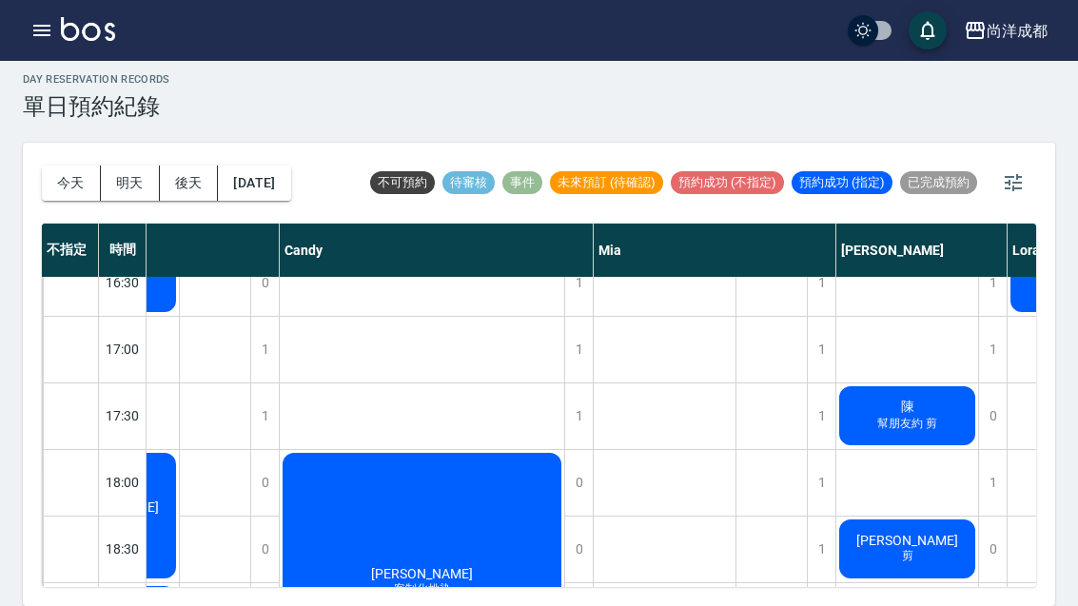
click at [0, 408] on div "day Reservation records 單日預約紀錄 今天 明天 後天 2025/08/22 不可預約 待審核 事件 未來預訂 (待確認) 預約成功 …" at bounding box center [539, 328] width 1078 height 556
click at [57, 166] on button "今天" at bounding box center [71, 183] width 59 height 35
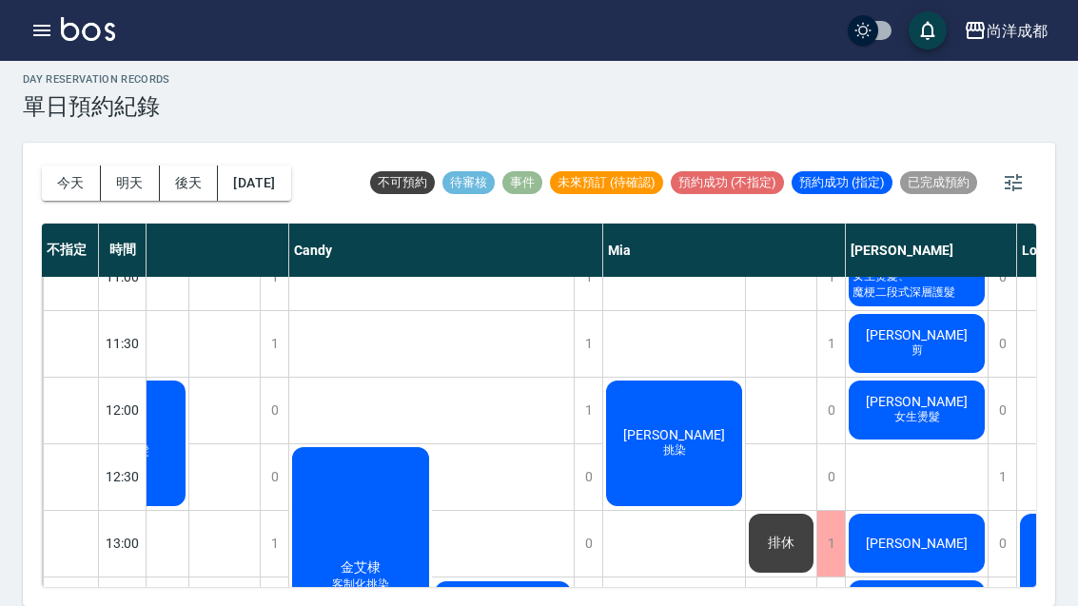
scroll to position [165, 100]
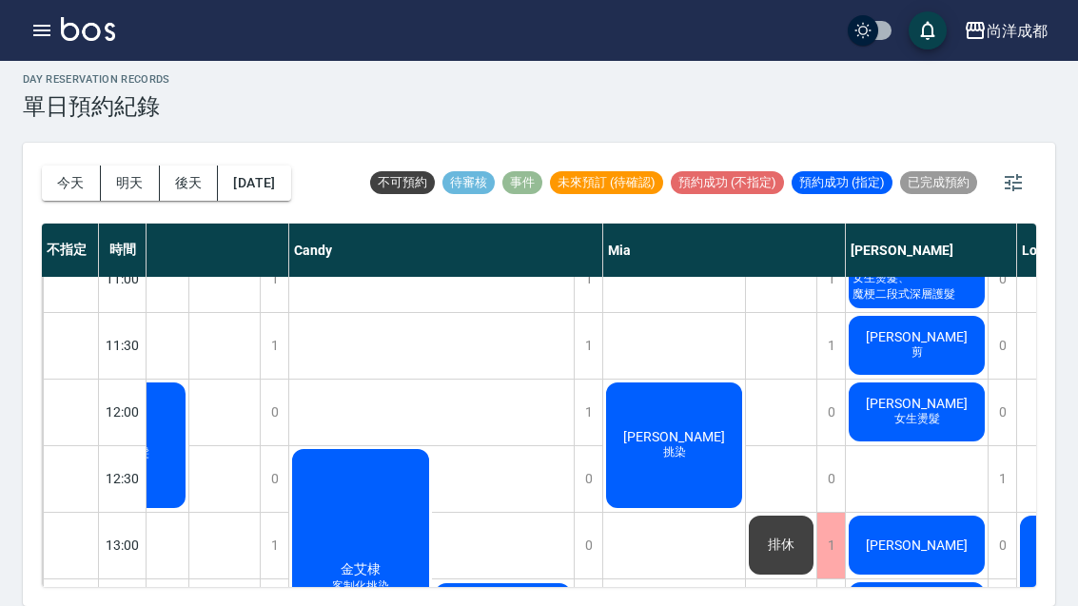
click at [153, 445] on span "女生燙髮" at bounding box center [117, 453] width 71 height 16
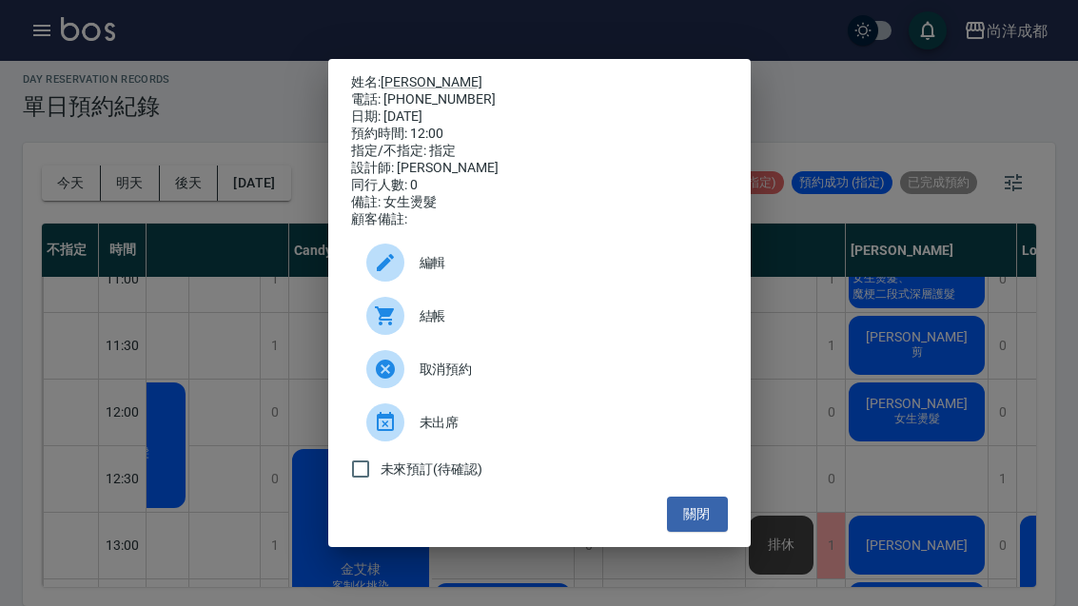
click at [408, 74] on link "[PERSON_NAME]" at bounding box center [432, 81] width 102 height 15
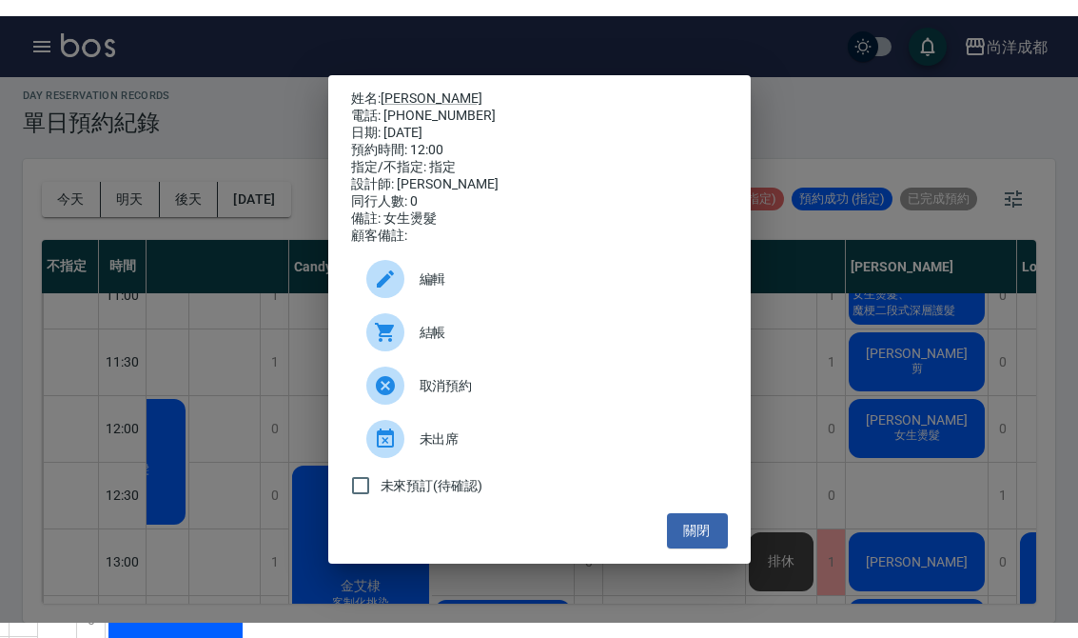
scroll to position [34, 0]
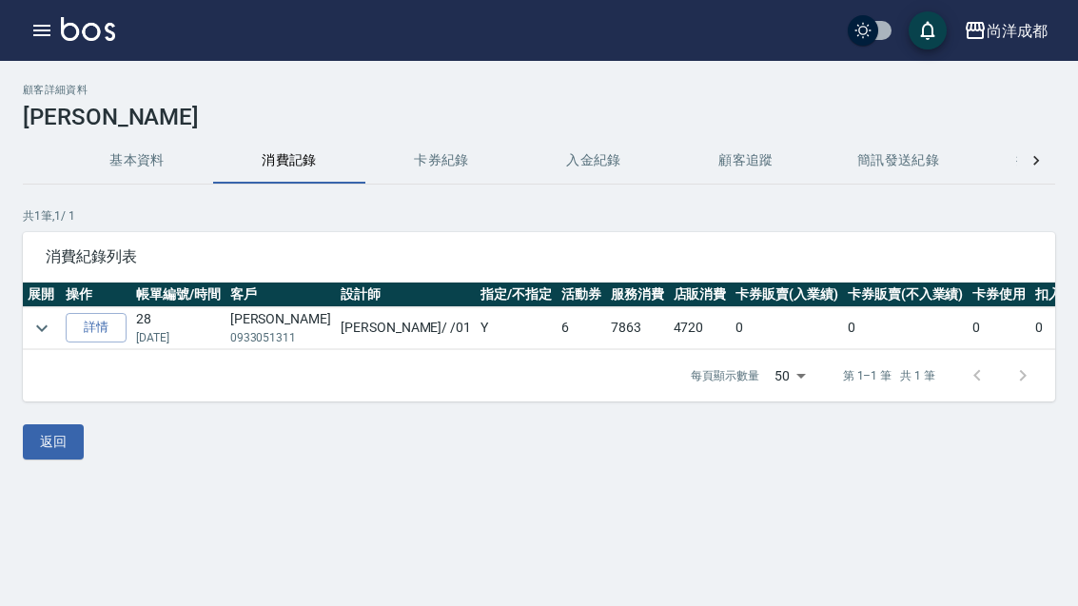
click at [93, 328] on link "詳情" at bounding box center [96, 328] width 61 height 30
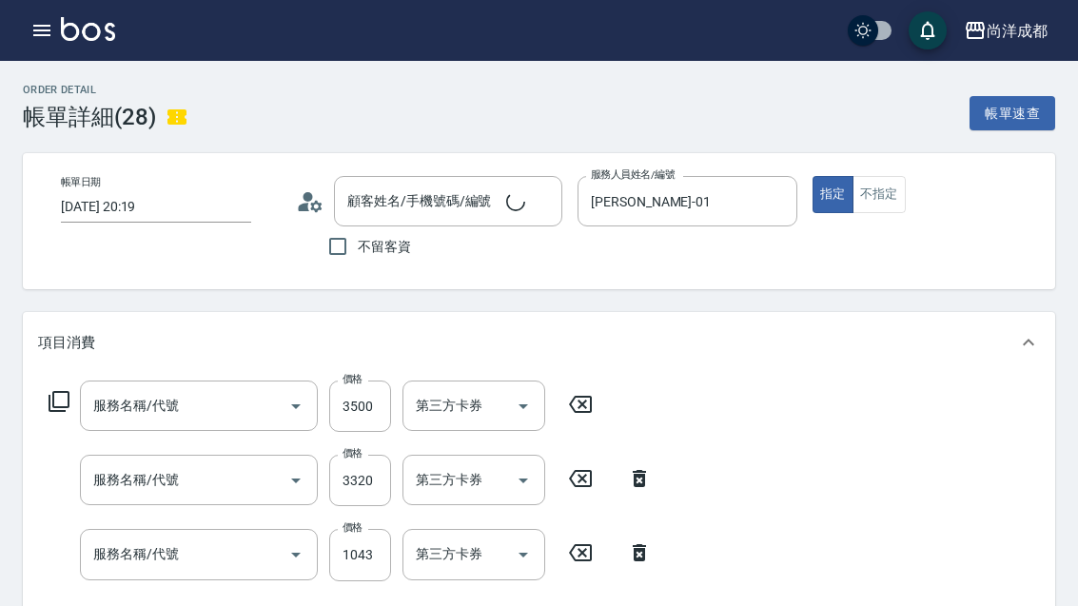
type input "2025/01/21 20:19"
type input "Benny-01"
type input "自備鍍膜(606)"
type input "染髮(501)"
type input "剪髮(401)"
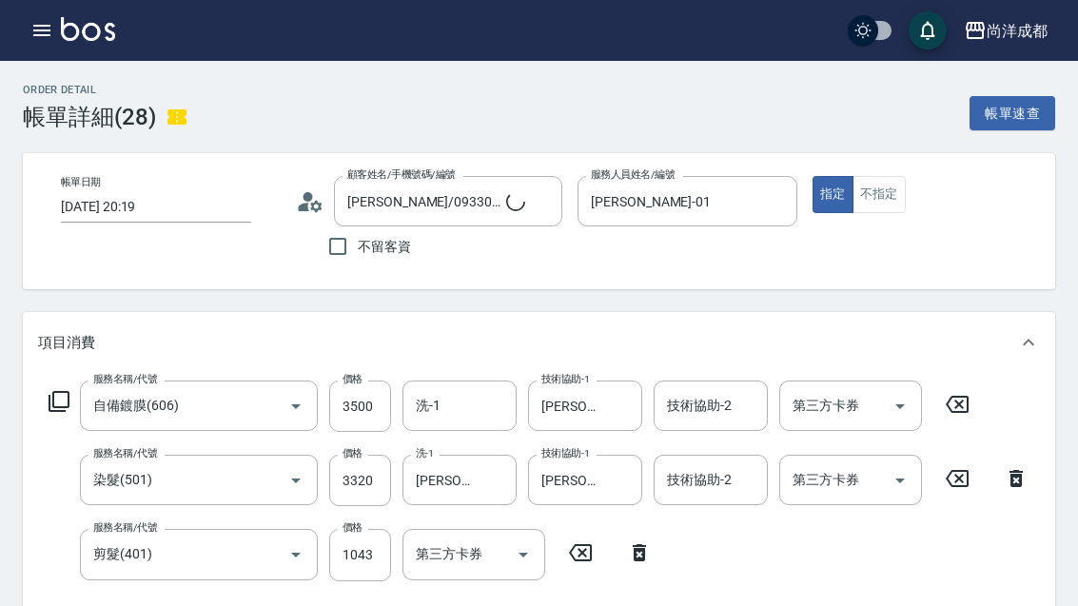
type input "史庭瑋/0933051311/null"
type input "信用卡"
type input "仙杜瑞拉角蛋白水乳"
type input "仙杜瑞拉角蛋白順髮噴霧"
type input "仙杜瑞拉角蛋白髮膜"
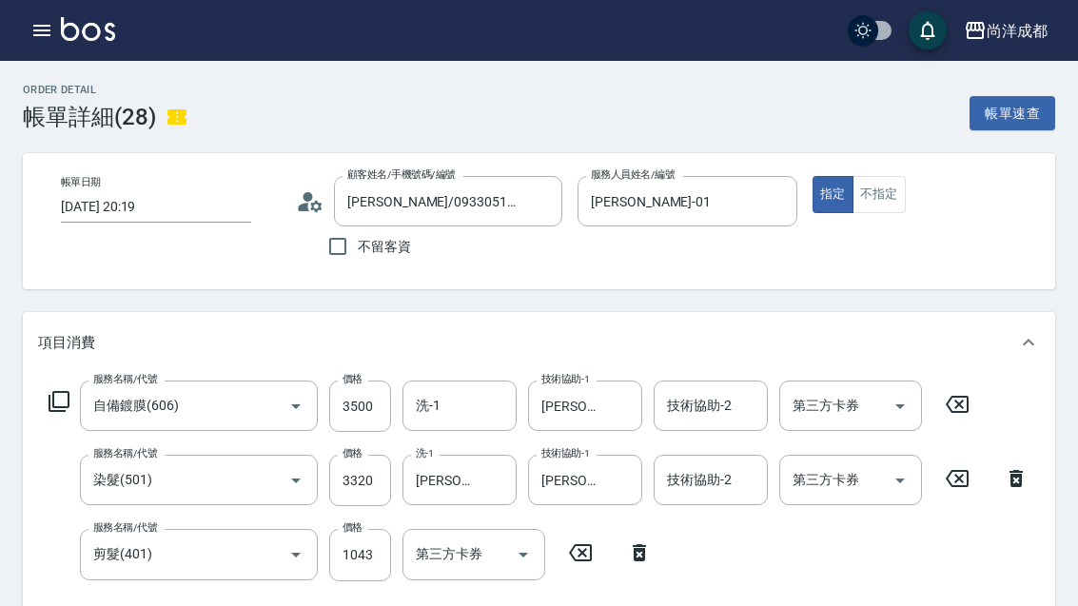
type input "仙杜瑞拉角蛋白洗500ML"
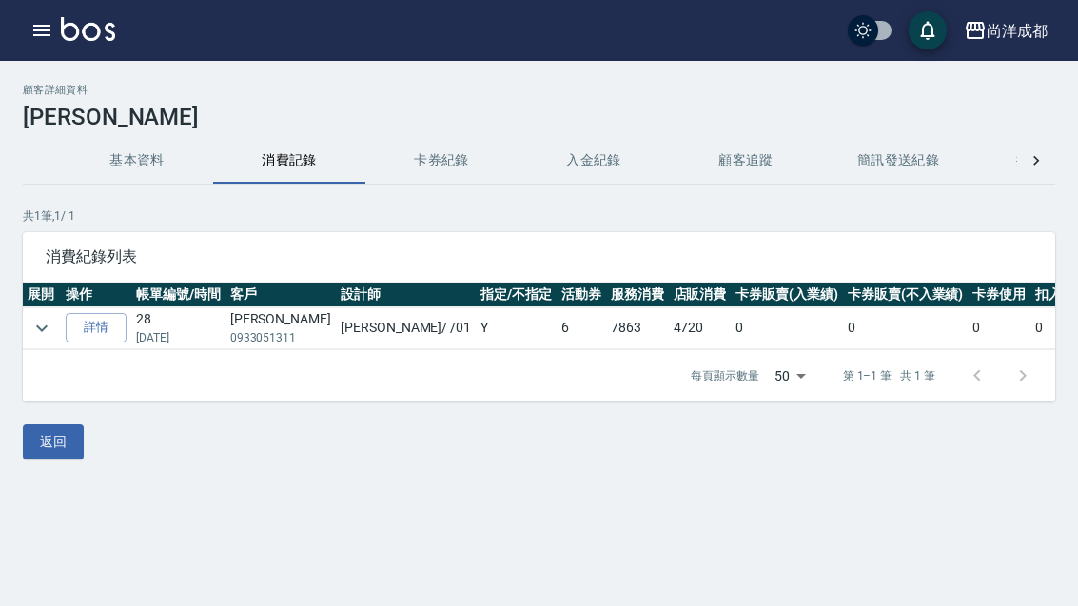
click at [108, 330] on link "詳情" at bounding box center [96, 328] width 61 height 30
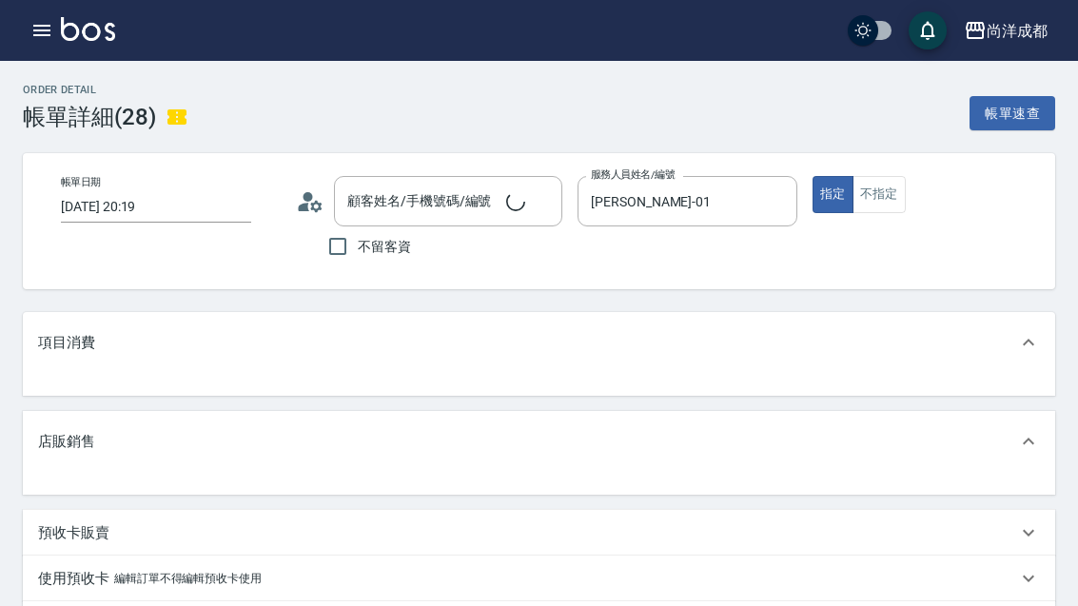
type input "史庭瑋/0933051311/null"
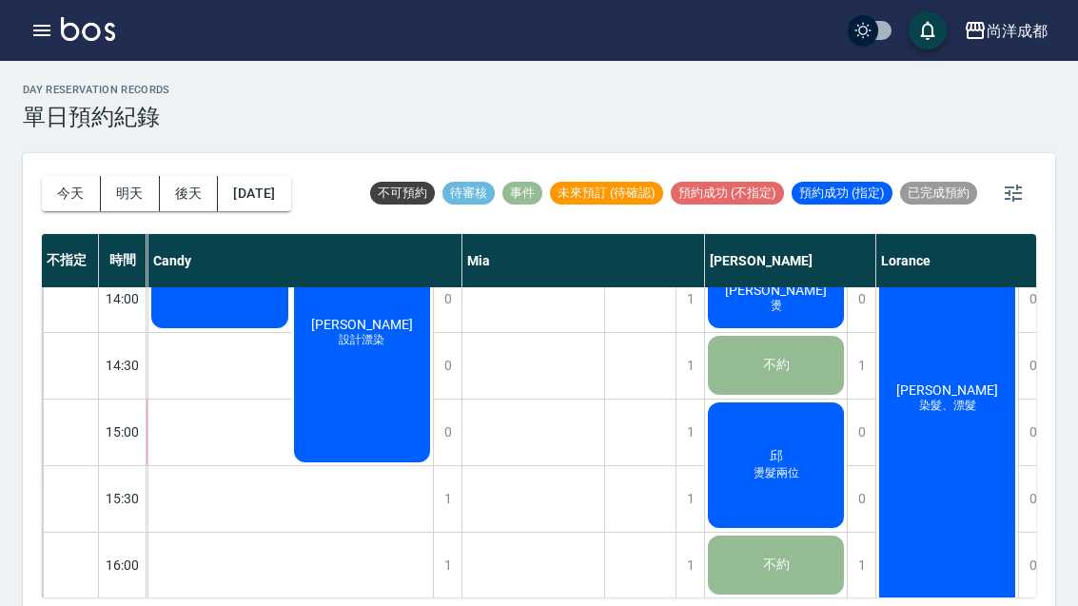
scroll to position [586, 241]
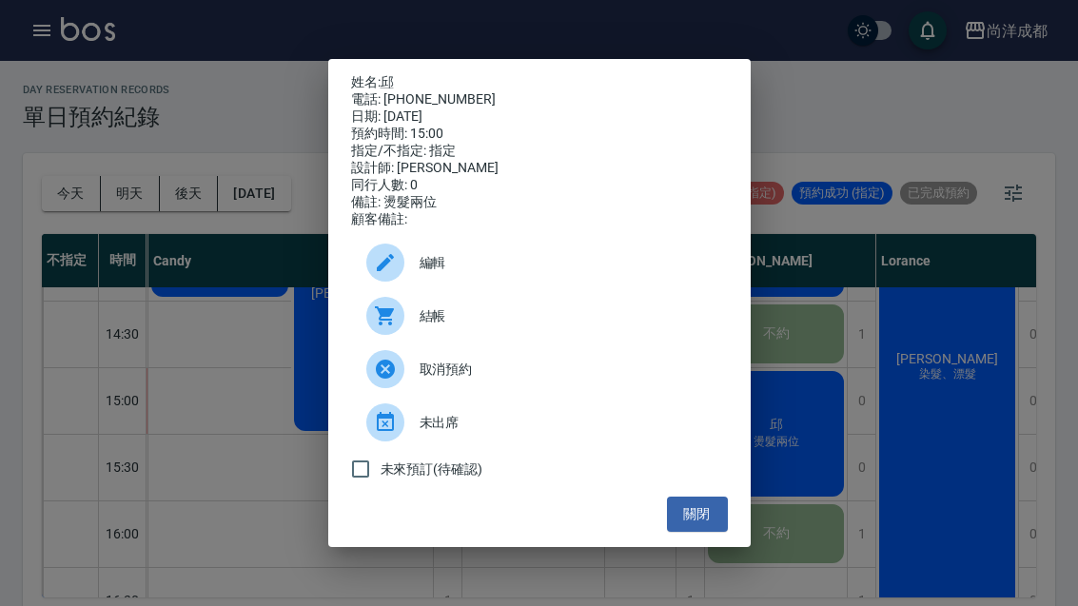
click at [184, 221] on div "姓名: 邱 電話: [PHONE_NUMBER] 日期: [DATE] 預約時間: 15:00 指定/不指定: 指定 設計師: [PERSON_NAME] 同…" at bounding box center [539, 303] width 1078 height 606
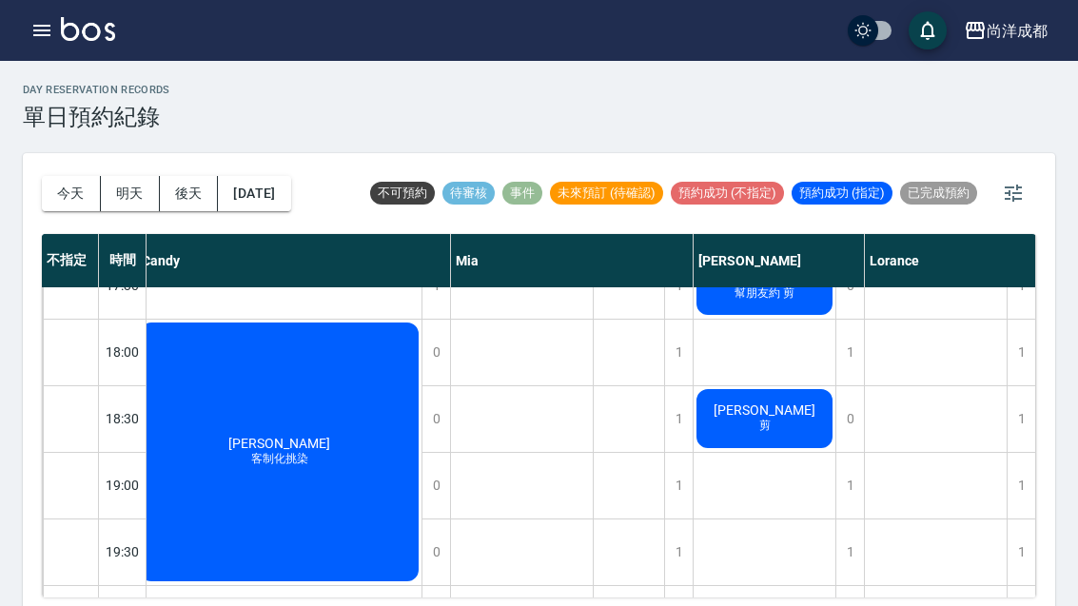
scroll to position [1034, 252]
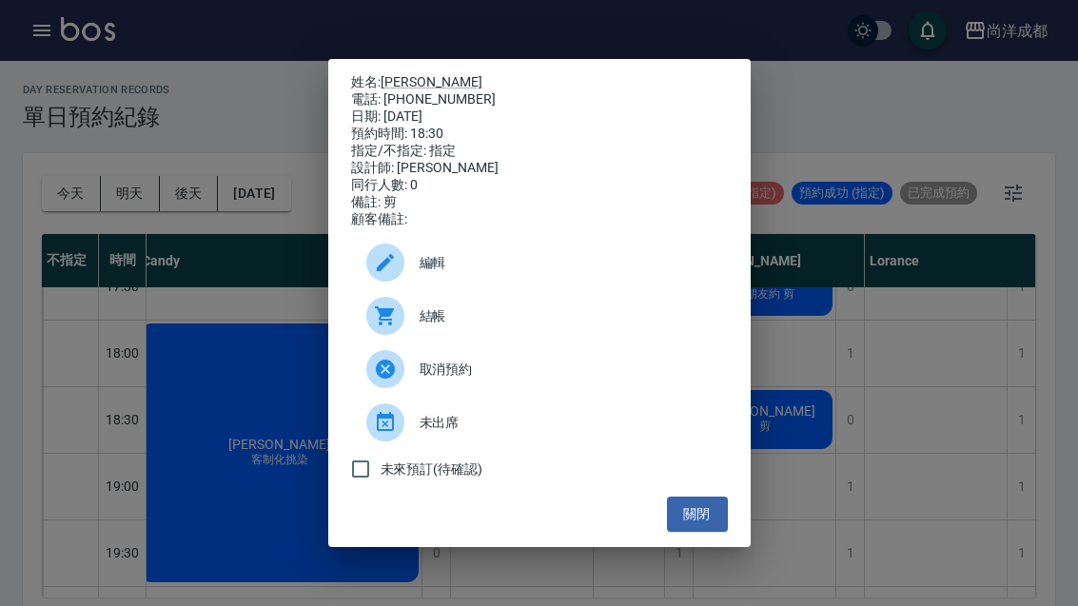
click at [71, 242] on div "姓名: [PERSON_NAME] 電話: [PHONE_NUMBER] 日期: [DATE] 預約時間: 18:30 指定/不指定: 指定 設計師: [PE…" at bounding box center [539, 303] width 1078 height 606
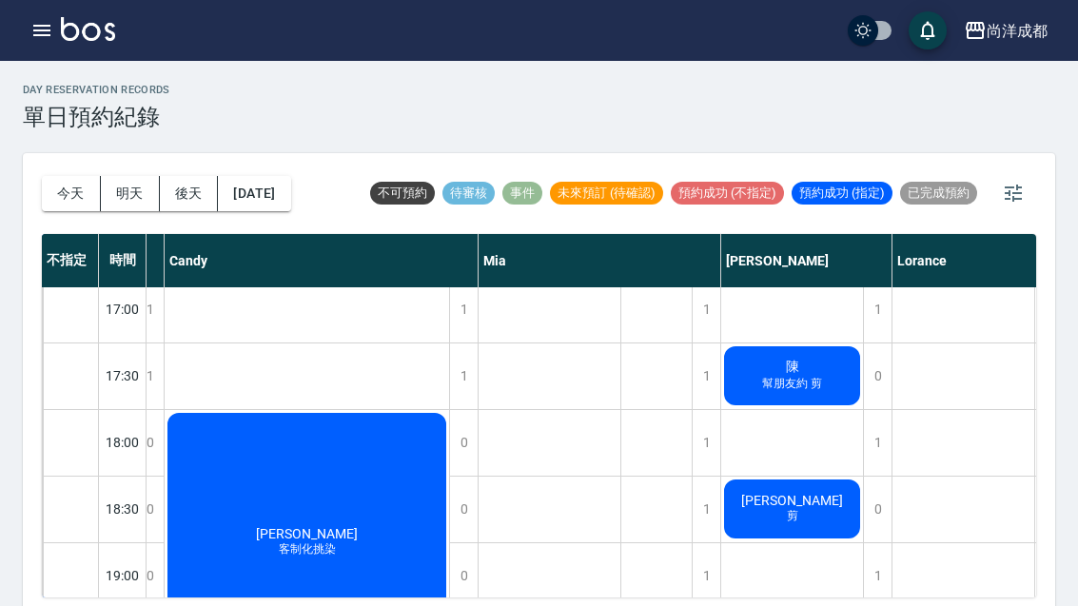
scroll to position [945, 221]
